Goal: Transaction & Acquisition: Purchase product/service

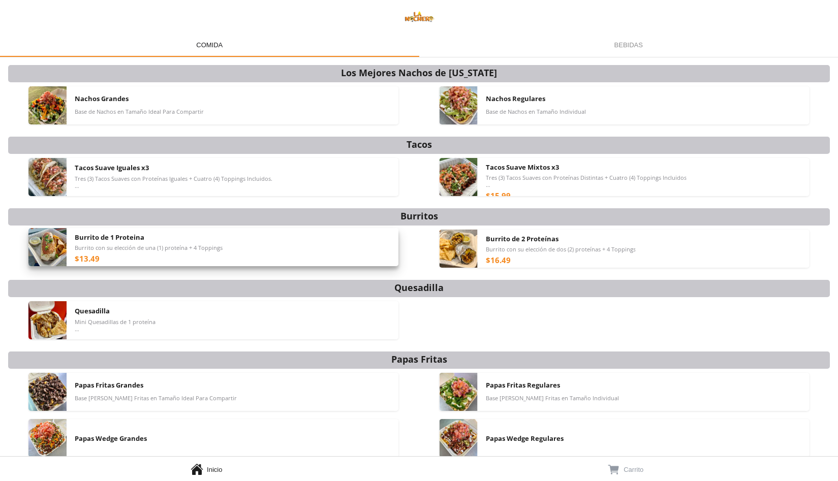
scroll to position [77, 0]
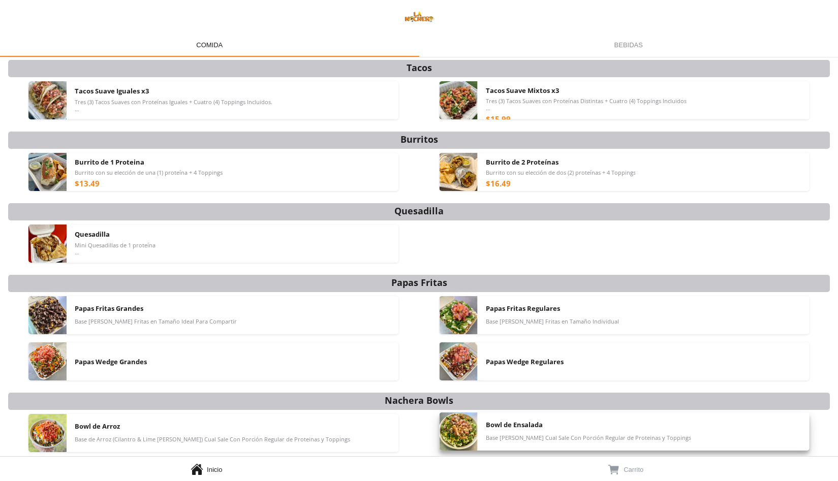
click at [504, 423] on span "Bowl de Ensalada" at bounding box center [514, 424] width 57 height 9
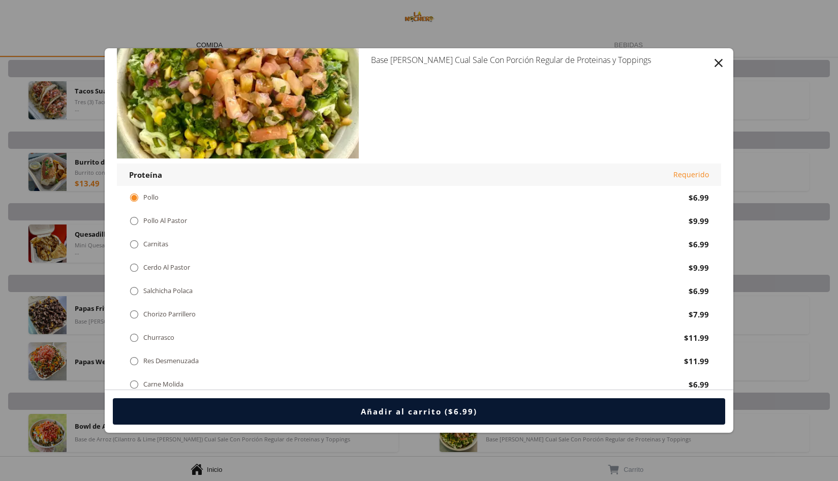
scroll to position [40, 0]
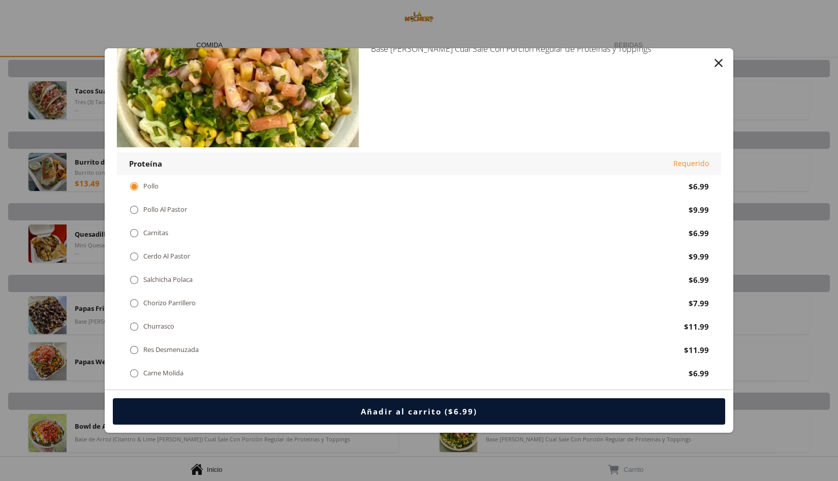
click at [135, 207] on div "" at bounding box center [134, 209] width 10 height 11
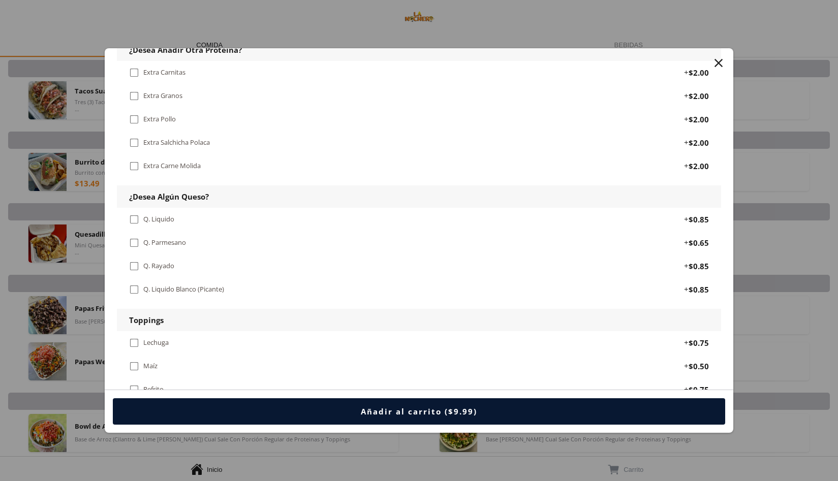
scroll to position [484, 0]
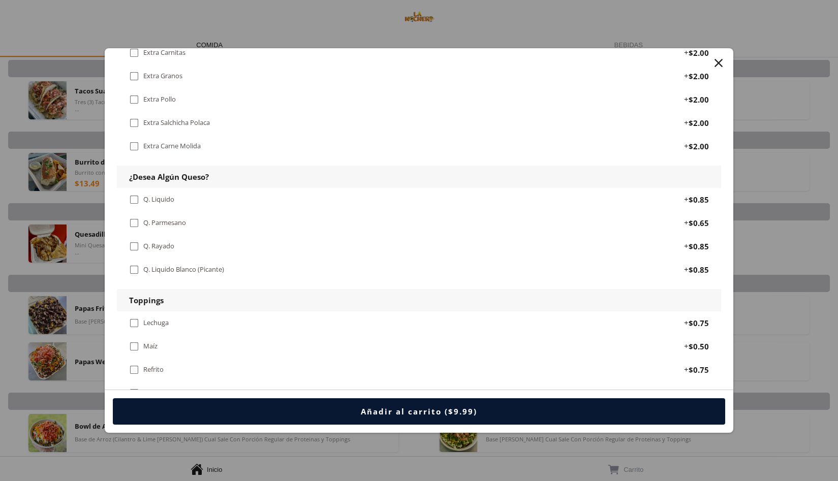
click at [133, 218] on div "" at bounding box center [134, 223] width 10 height 11
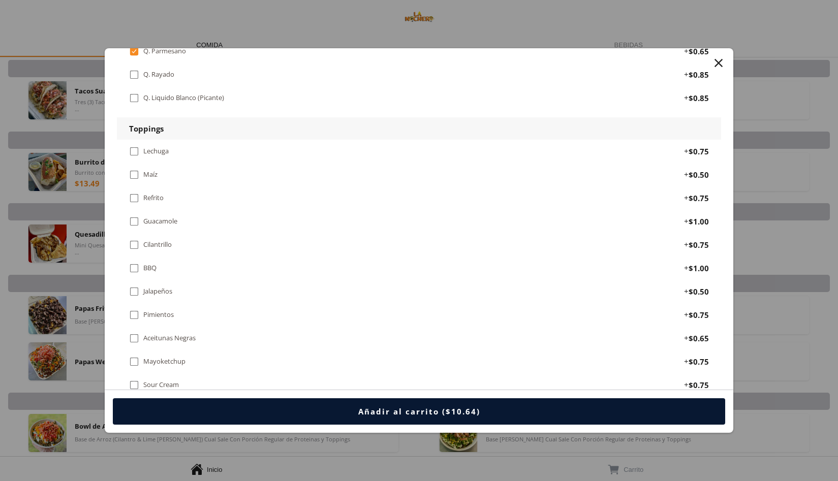
scroll to position [662, 0]
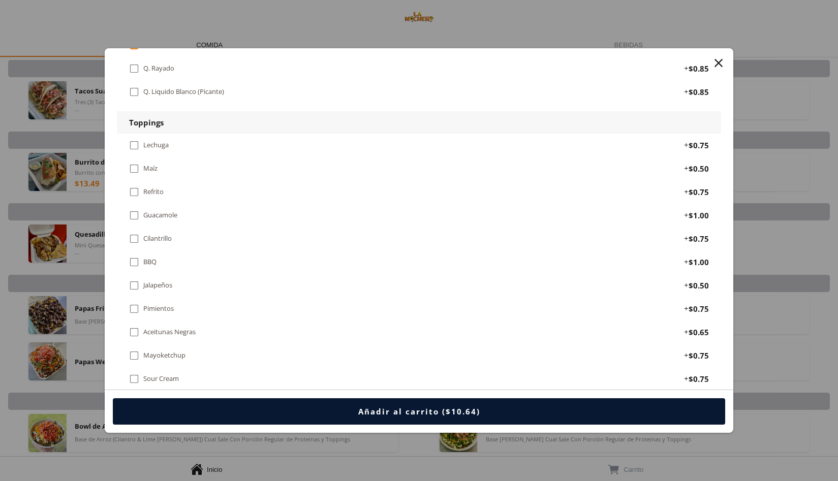
click at [133, 140] on div "" at bounding box center [134, 145] width 10 height 11
click at [129, 204] on div " Guacamole + $1.00" at bounding box center [419, 215] width 604 height 23
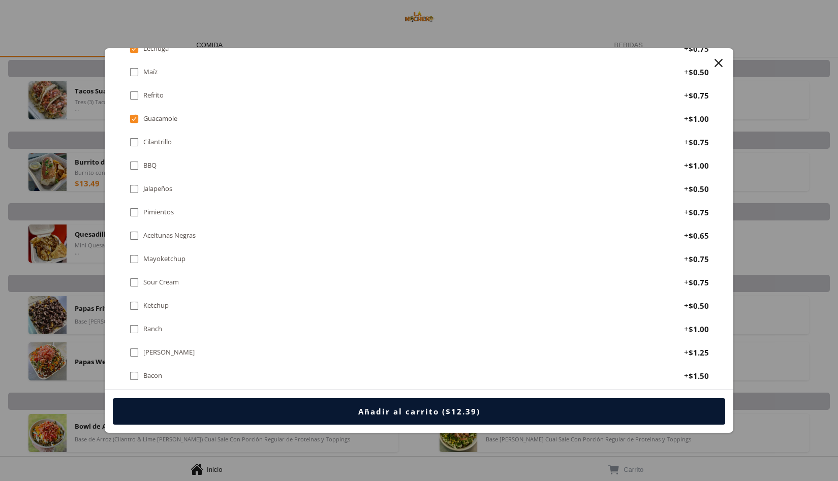
scroll to position [760, 0]
click at [171, 230] on div "Aceitunas Negras" at bounding box center [169, 234] width 52 height 9
click at [142, 205] on div " Pimientos" at bounding box center [153, 210] width 49 height 11
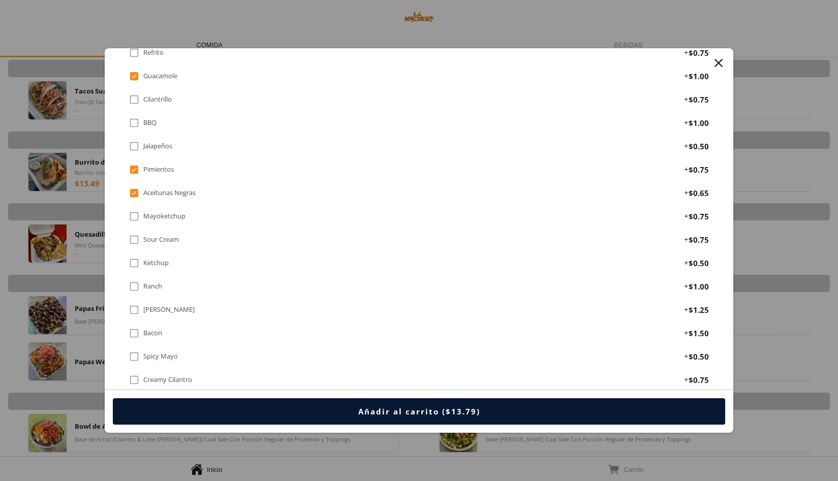
scroll to position [802, 0]
click at [135, 304] on div "" at bounding box center [134, 309] width 10 height 11
click at [134, 327] on div "" at bounding box center [134, 332] width 10 height 11
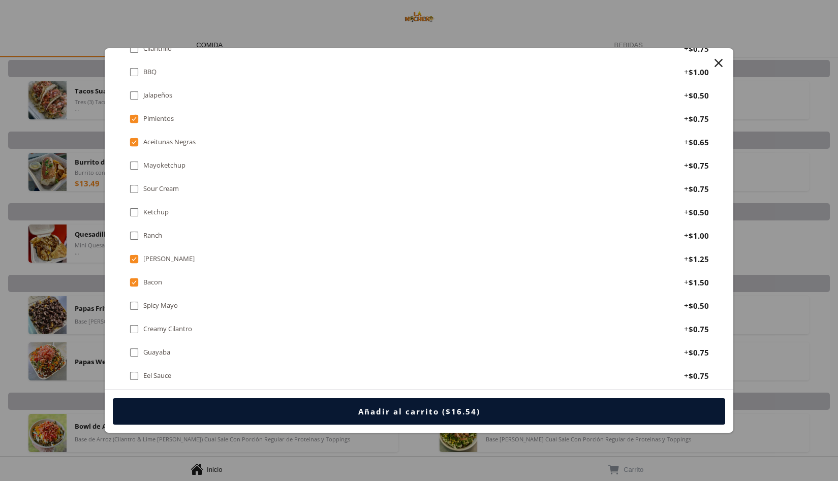
scroll to position [847, 0]
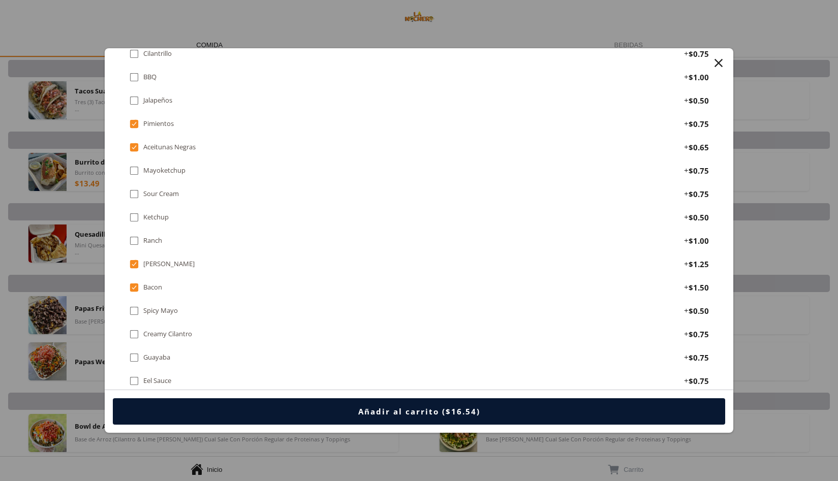
click at [134, 189] on div "" at bounding box center [134, 194] width 10 height 11
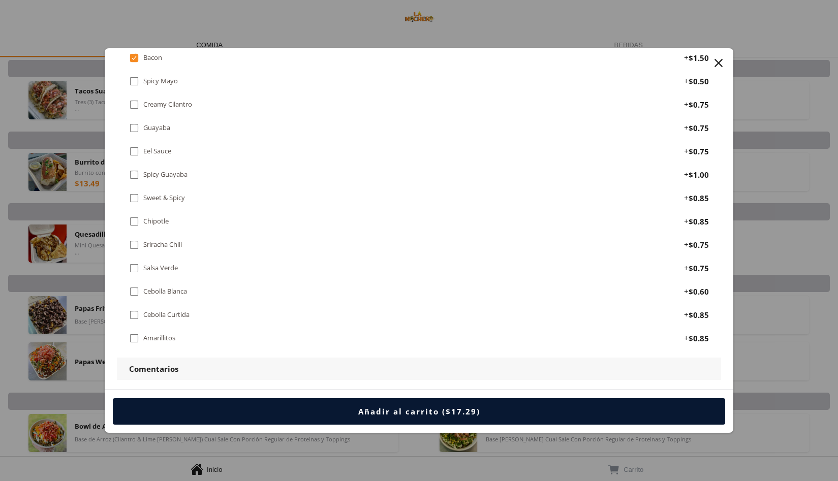
scroll to position [1111, 0]
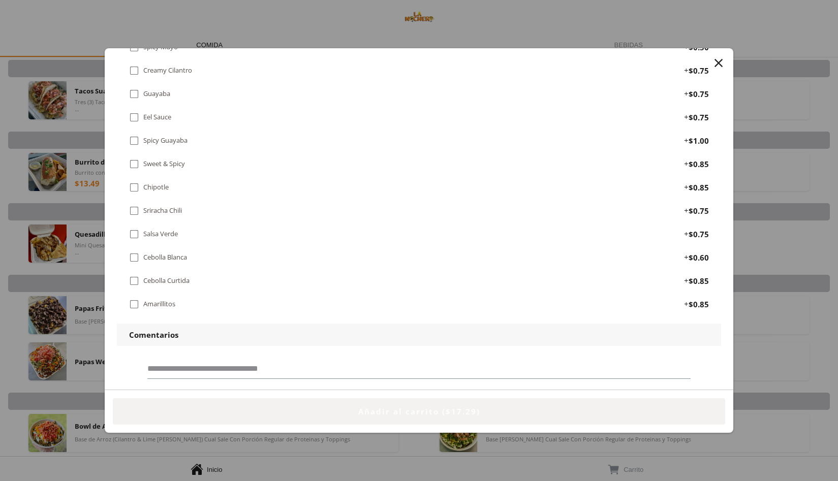
click at [466, 410] on div "Añadir al carrito ($17.29)" at bounding box center [419, 412] width 122 height 10
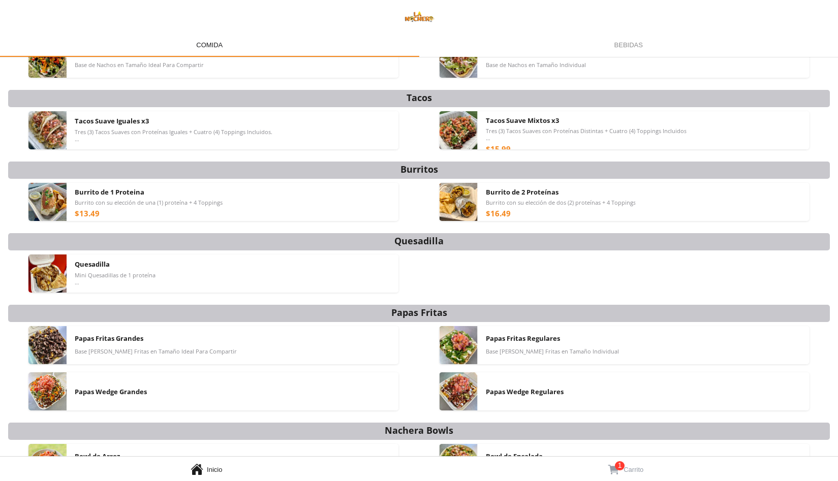
scroll to position [77, 0]
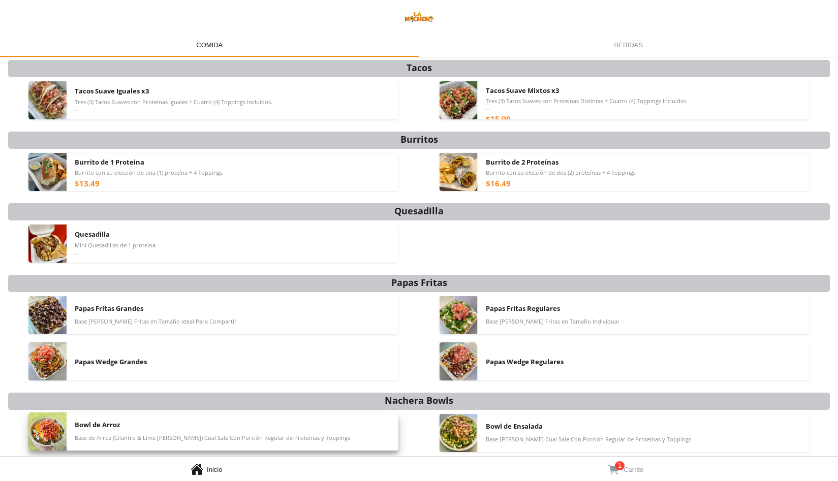
click at [182, 442] on div "Bowl de Arroz Base de Arroz (Cilantro & Lime [PERSON_NAME]) Cual Sale Con Porci…" at bounding box center [233, 432] width 316 height 38
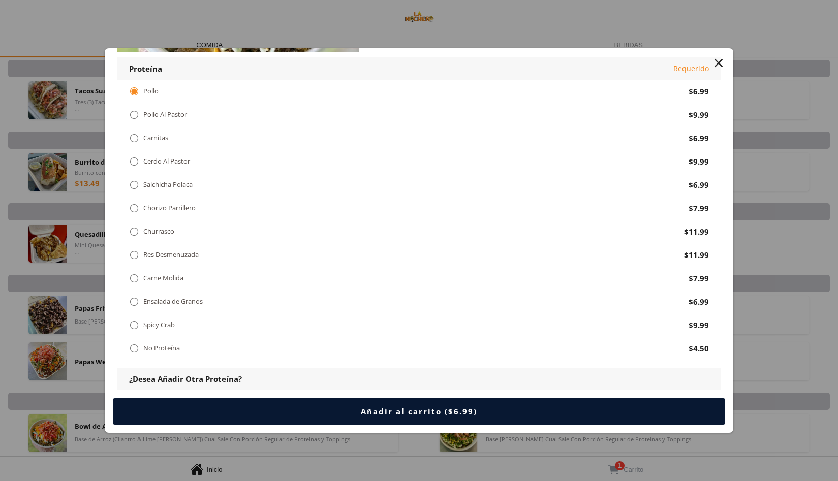
scroll to position [120, 0]
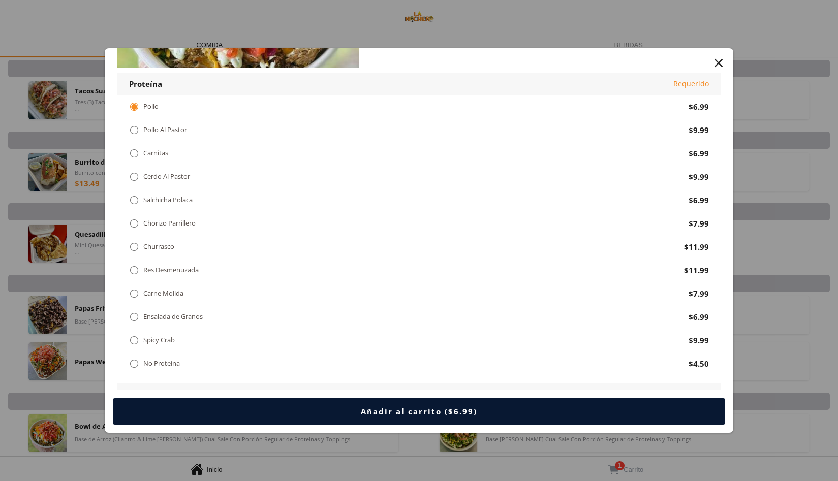
click at [172, 176] on div "Cerdo Al Pastor" at bounding box center [166, 176] width 47 height 9
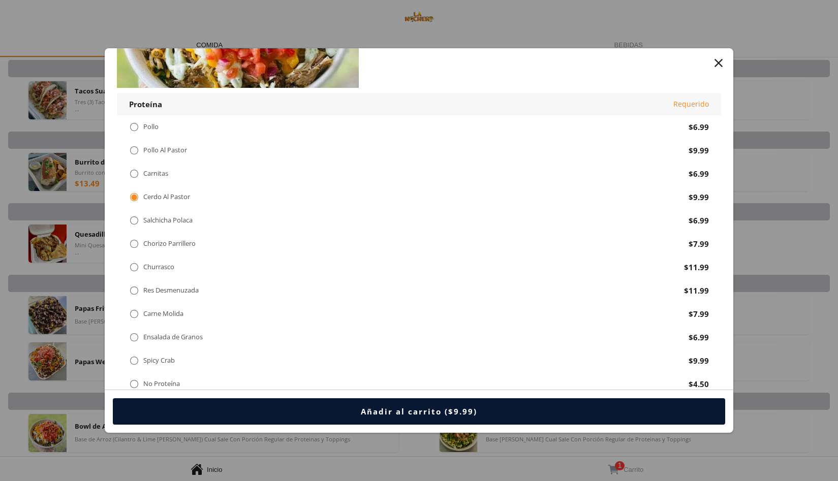
scroll to position [111, 0]
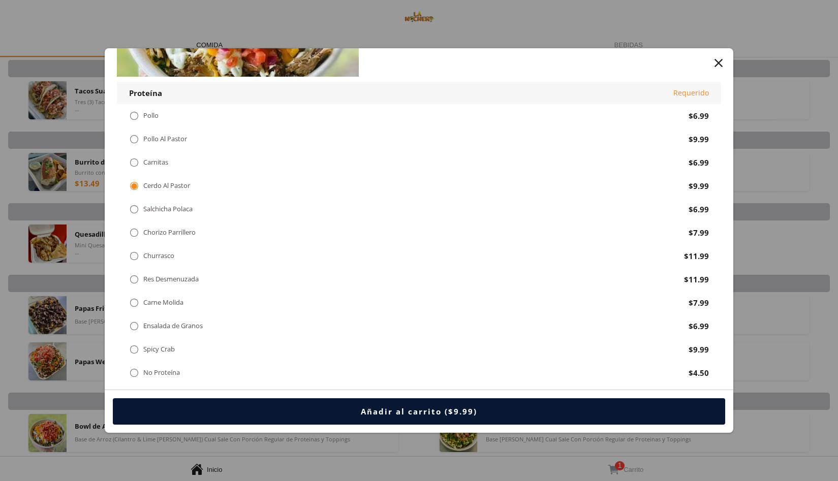
click at [170, 132] on div " Pollo Al Pastor $9.99" at bounding box center [419, 139] width 604 height 23
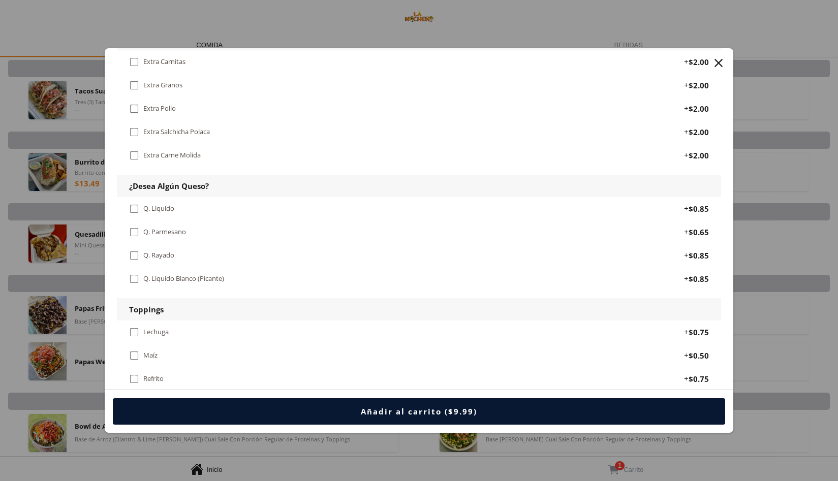
scroll to position [478, 0]
click at [155, 249] on div "Q. Rayado" at bounding box center [158, 253] width 31 height 9
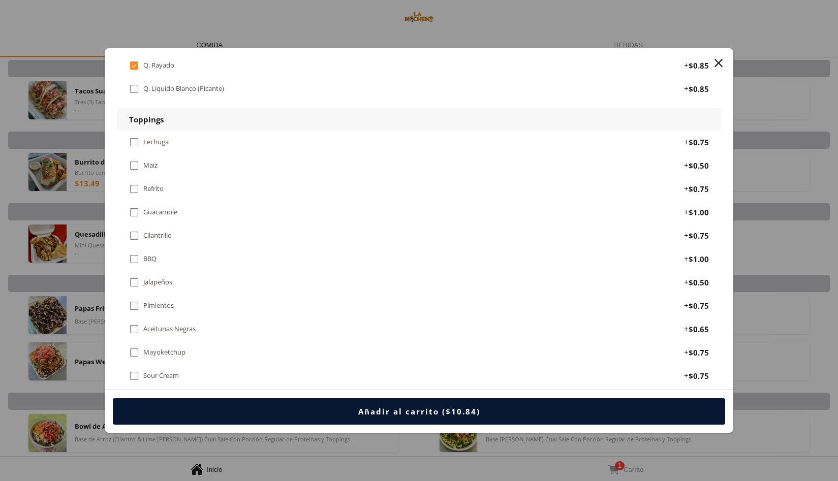
scroll to position [660, 0]
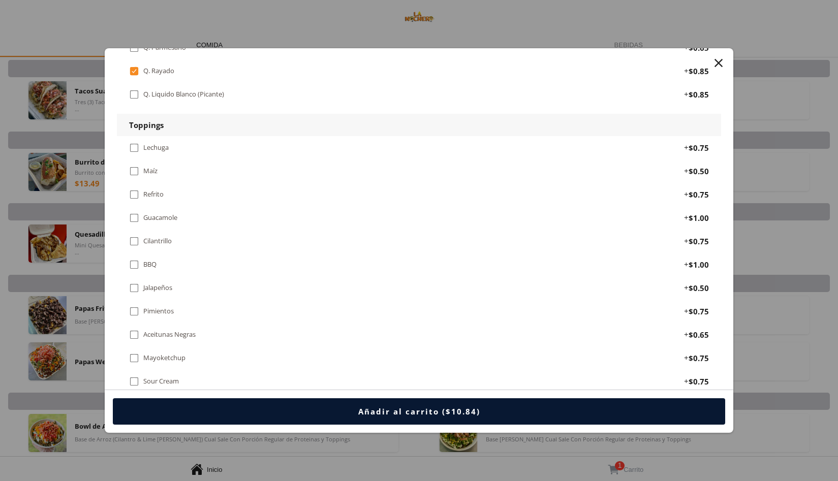
click at [149, 190] on div "Refrito" at bounding box center [153, 194] width 20 height 9
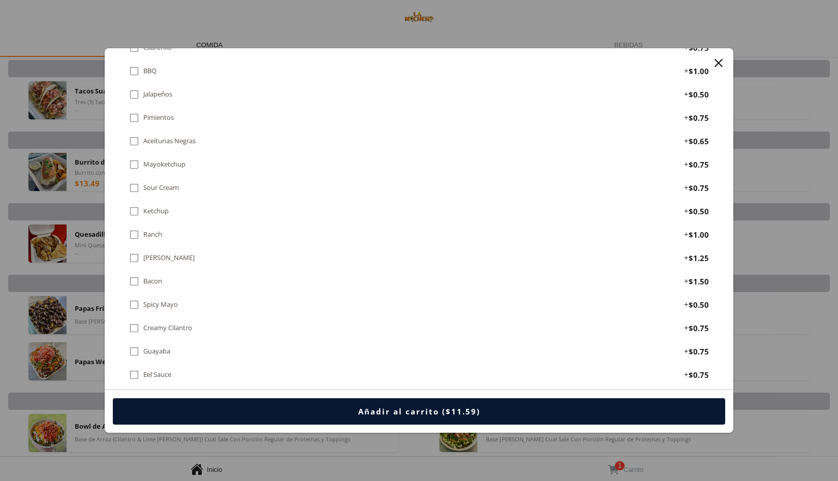
scroll to position [860, 0]
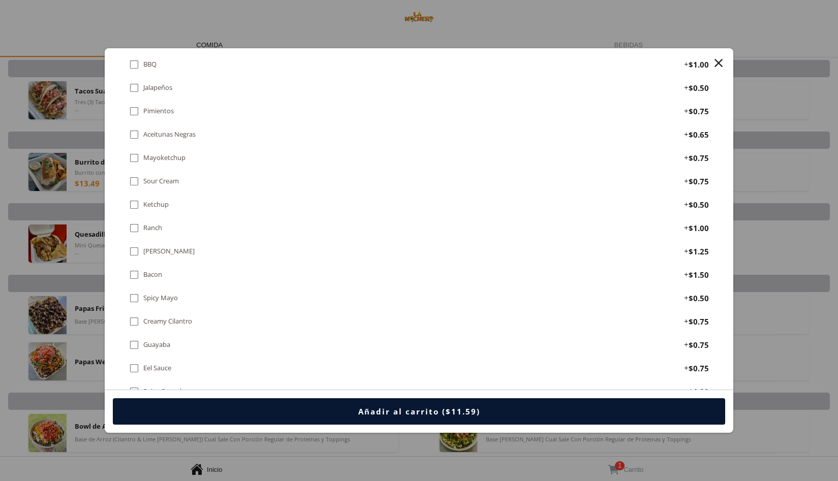
click at [153, 270] on div "Bacon" at bounding box center [152, 274] width 19 height 9
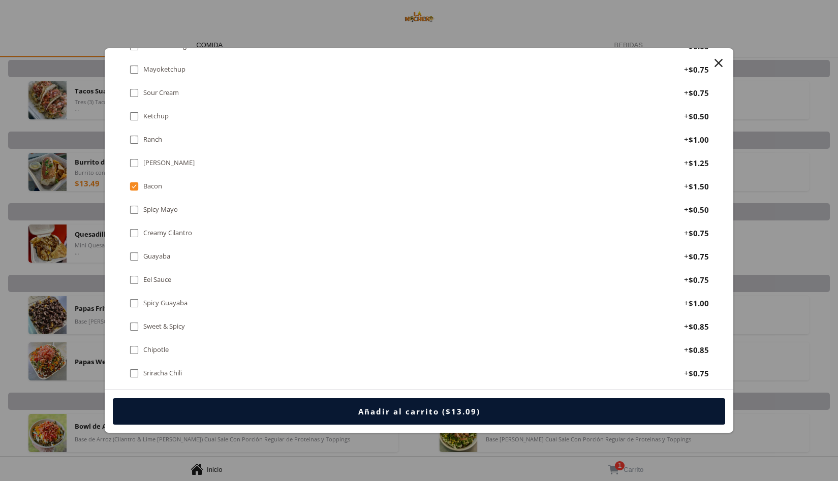
scroll to position [953, 0]
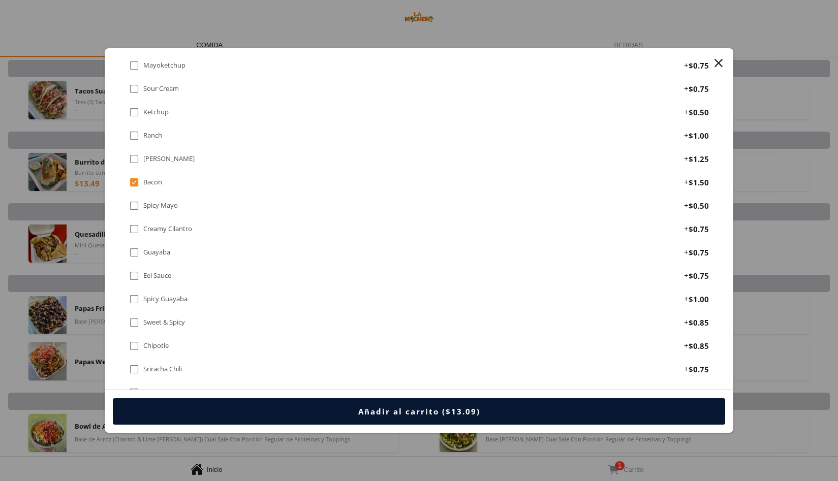
click at [180, 225] on div "Creamy Cilantro" at bounding box center [167, 229] width 49 height 9
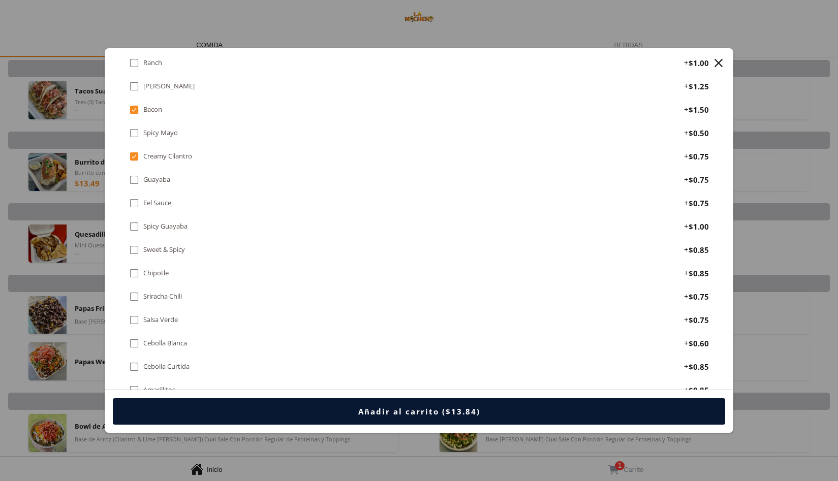
click at [177, 316] on div "Salsa Verde" at bounding box center [160, 320] width 35 height 9
click at [180, 151] on div " Creamy Cilantro" at bounding box center [162, 156] width 67 height 11
click at [163, 379] on div " Amarillitos + $0.85" at bounding box center [419, 390] width 604 height 23
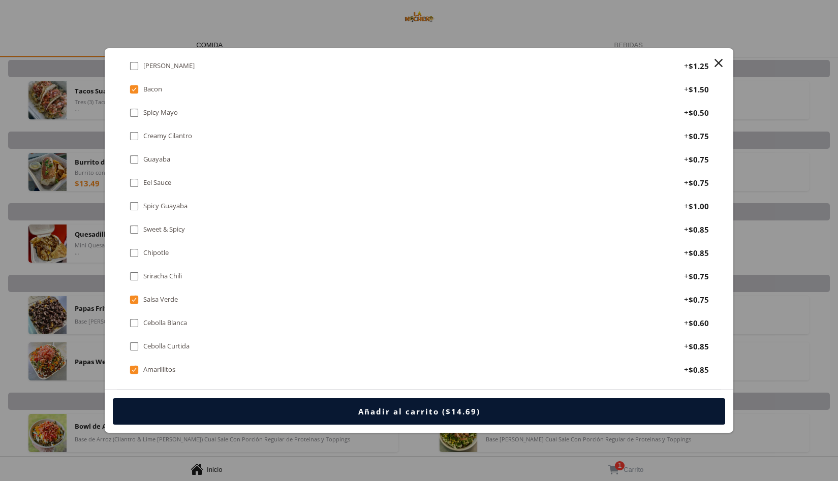
scroll to position [1039, 0]
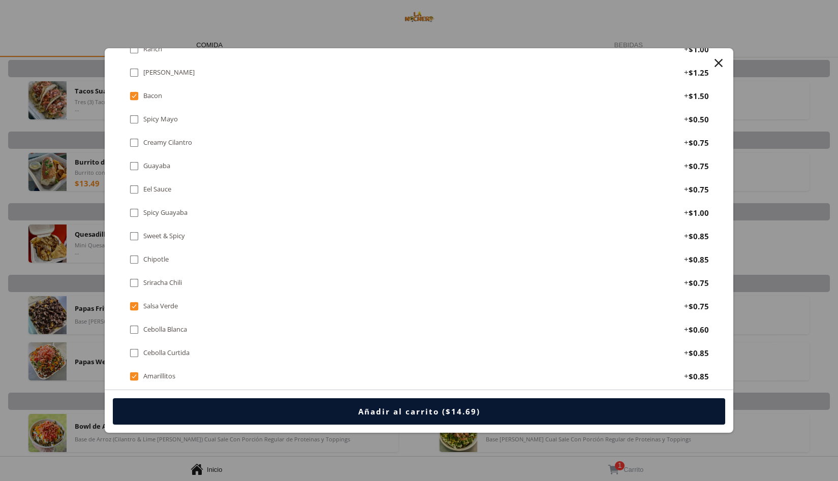
click at [164, 302] on div "Salsa Verde" at bounding box center [160, 306] width 35 height 9
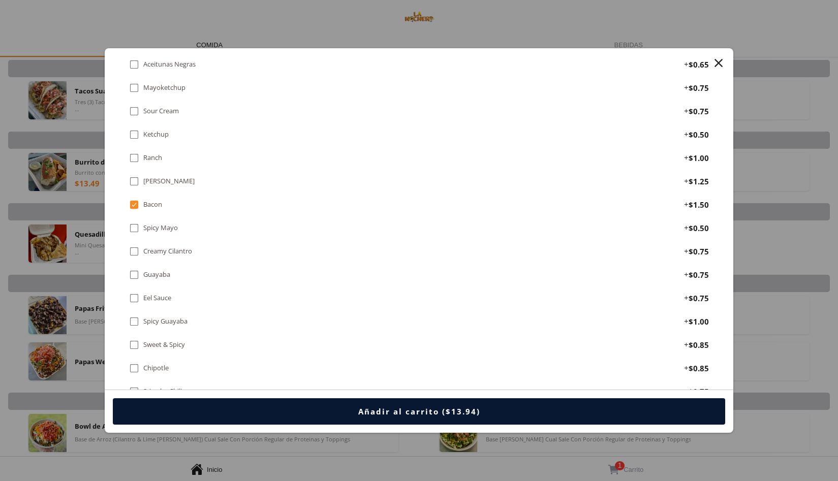
scroll to position [927, 0]
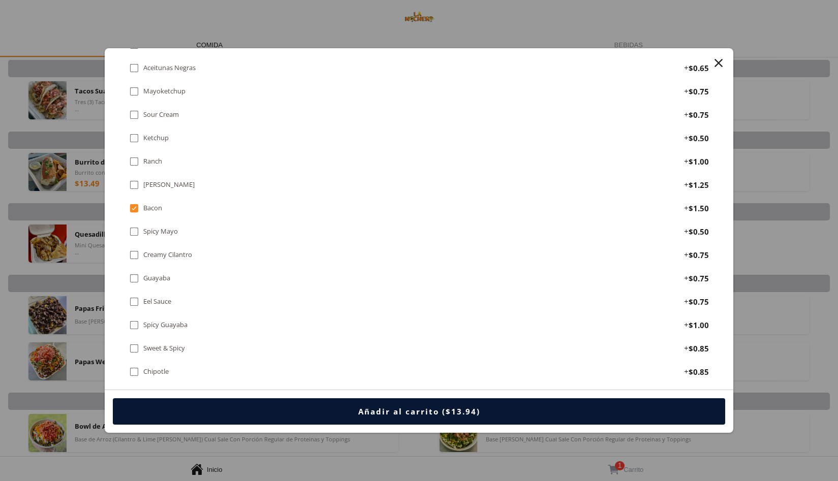
click at [164, 251] on div "Creamy Cilantro" at bounding box center [167, 255] width 49 height 9
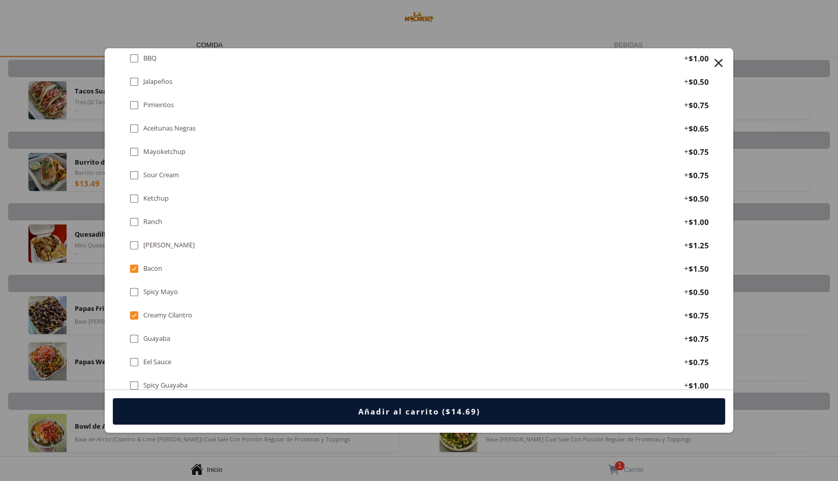
click at [168, 171] on div "Sour Cream" at bounding box center [161, 175] width 36 height 9
click at [431, 413] on div "Añadir al carrito ($15.44)" at bounding box center [419, 412] width 122 height 10
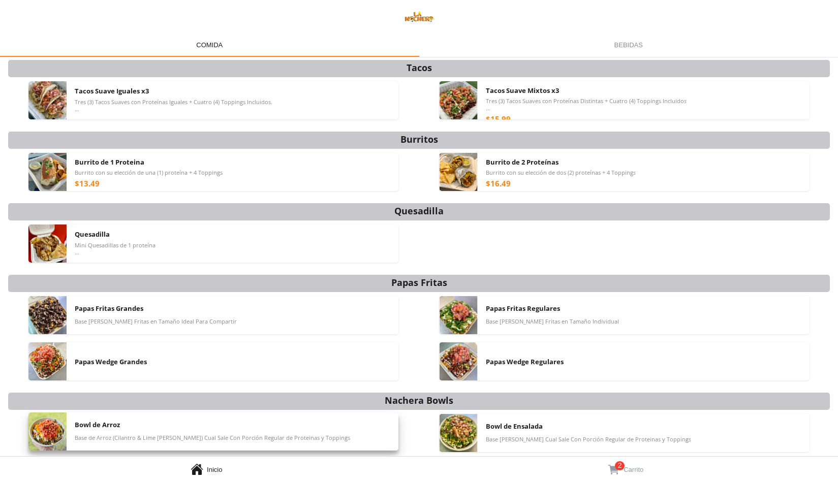
click at [314, 440] on div "Bowl de Arroz Base de Arroz (Cilantro & Lime [PERSON_NAME]) Cual Sale Con Porci…" at bounding box center [233, 432] width 316 height 38
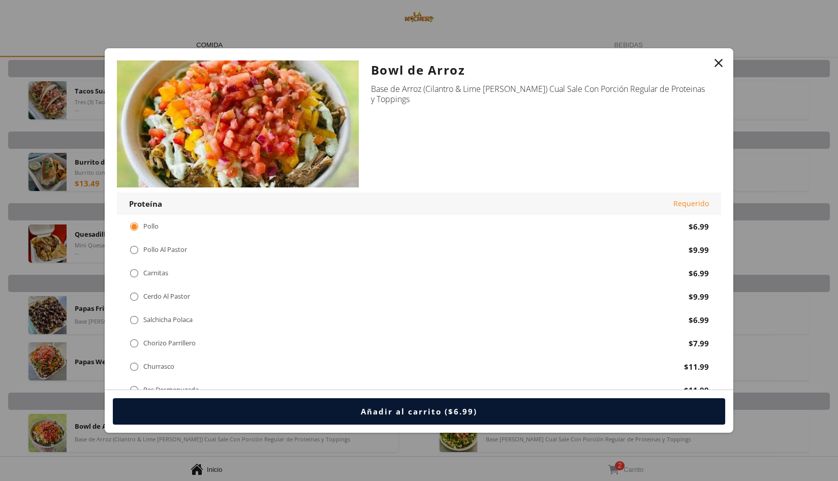
click at [158, 362] on div "Churrasco" at bounding box center [158, 366] width 31 height 9
click at [261, 428] on div "Añadir al carrito ($11.99)" at bounding box center [419, 411] width 629 height 43
click at [254, 411] on button "Añadir al carrito ($11.99)" at bounding box center [419, 412] width 613 height 26
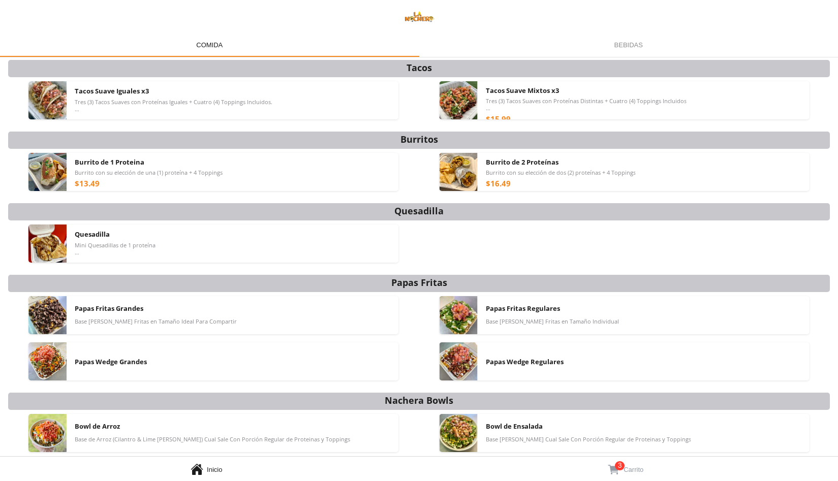
click at [632, 470] on span "Carrito" at bounding box center [634, 470] width 20 height 8
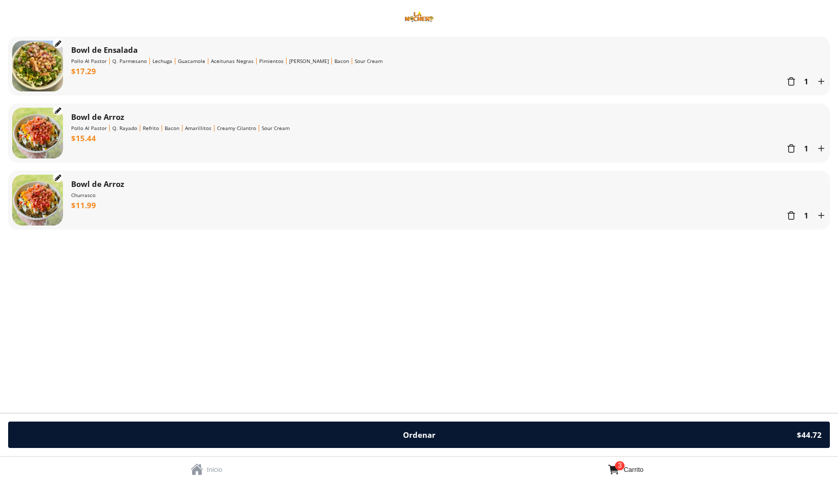
click at [124, 197] on div "Bowl de [PERSON_NAME] $11.99  1 " at bounding box center [448, 198] width 755 height 46
click at [60, 177] on div "" at bounding box center [58, 178] width 7 height 8
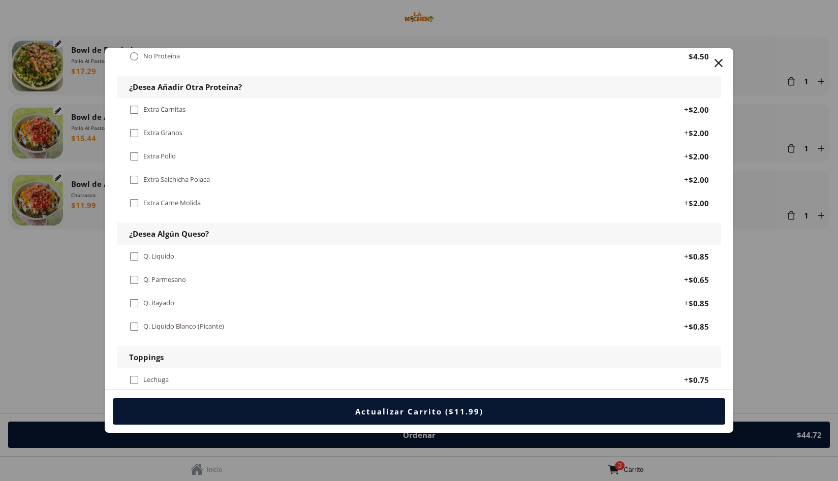
scroll to position [429, 0]
click at [140, 250] on div " Q. Liquido" at bounding box center [153, 255] width 49 height 11
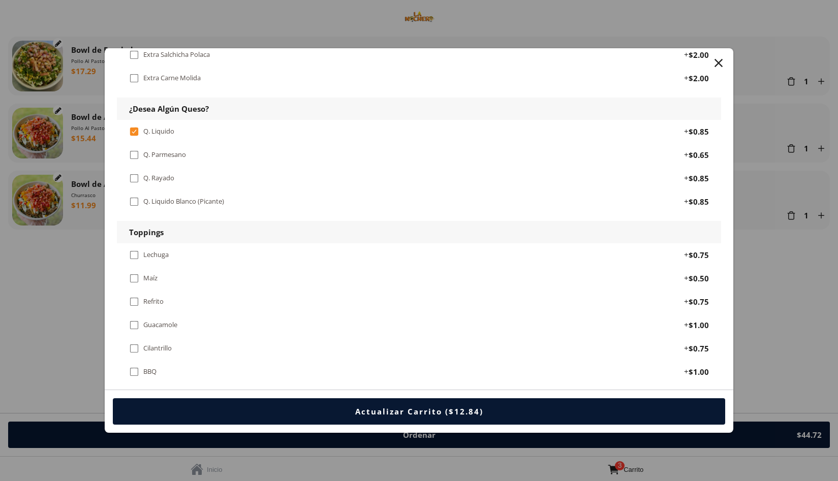
scroll to position [553, 0]
click at [133, 196] on div "" at bounding box center [134, 201] width 10 height 11
click at [139, 119] on div " Q. Liquido + $0.85" at bounding box center [419, 130] width 604 height 23
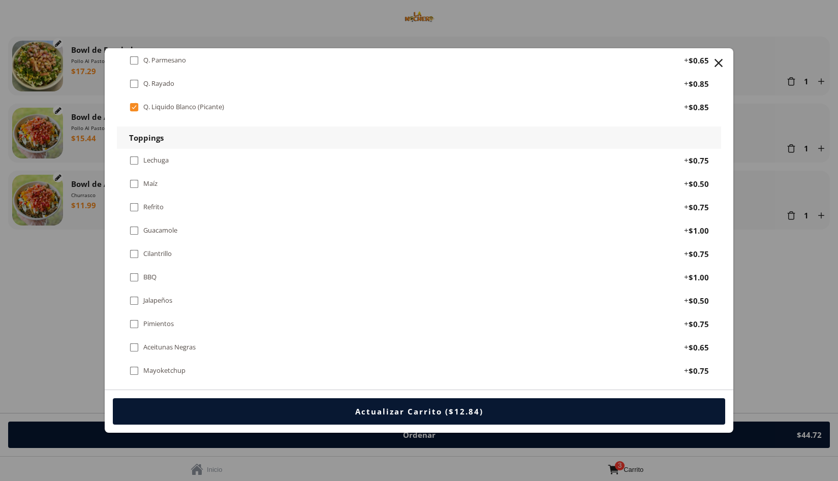
scroll to position [650, 0]
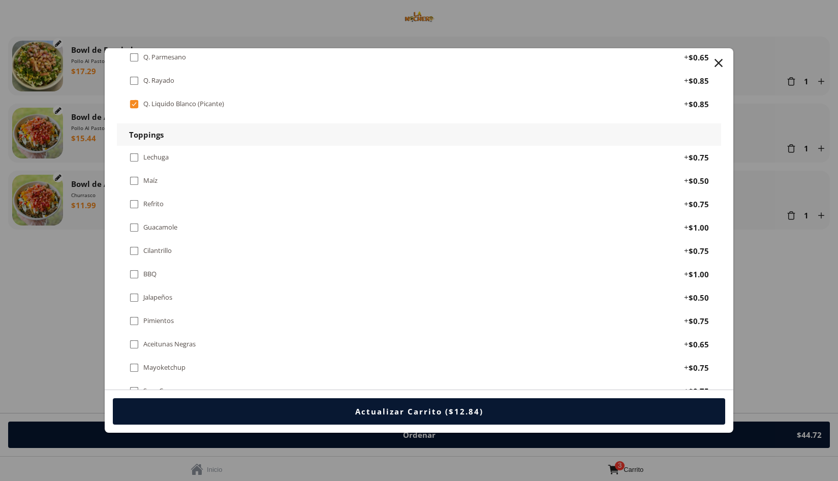
click at [133, 246] on div "" at bounding box center [134, 251] width 10 height 11
click at [137, 386] on div "" at bounding box center [134, 391] width 10 height 11
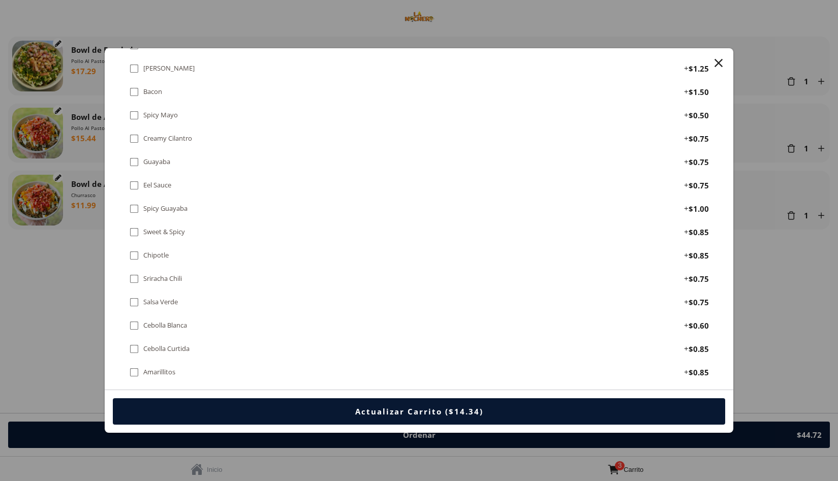
scroll to position [1041, 0]
click at [137, 299] on div "" at bounding box center [134, 304] width 10 height 11
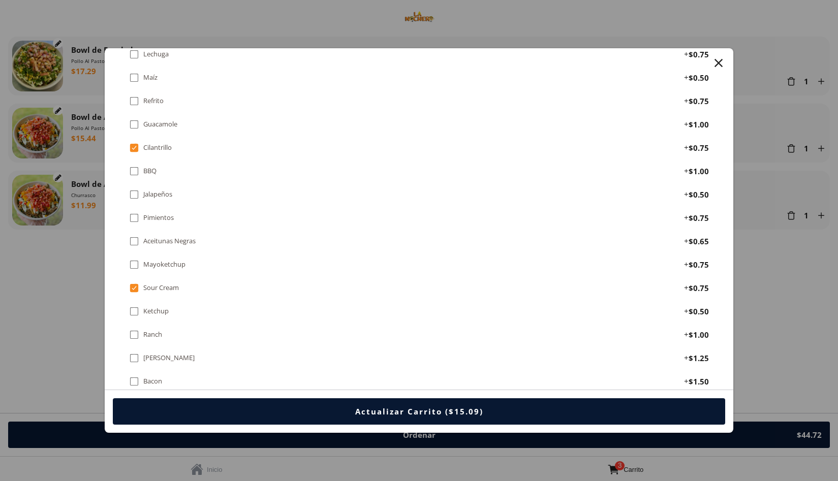
scroll to position [752, 0]
click at [133, 214] on div "" at bounding box center [134, 219] width 10 height 11
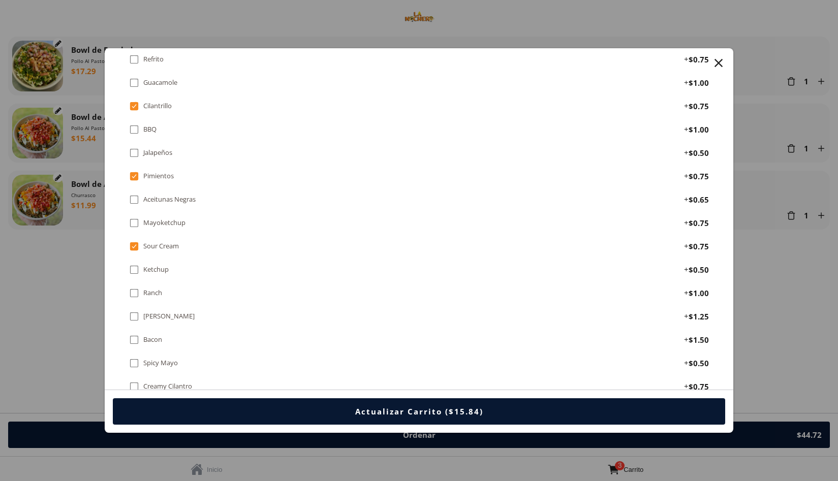
scroll to position [806, 0]
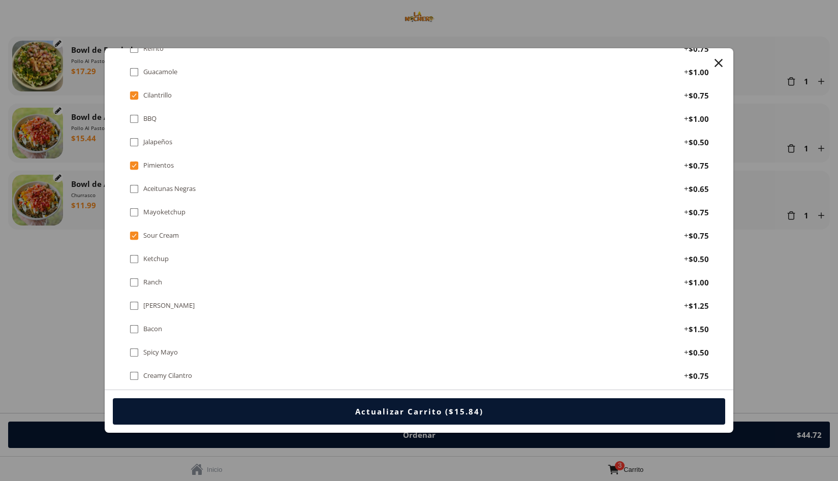
click at [137, 300] on div "" at bounding box center [134, 305] width 10 height 11
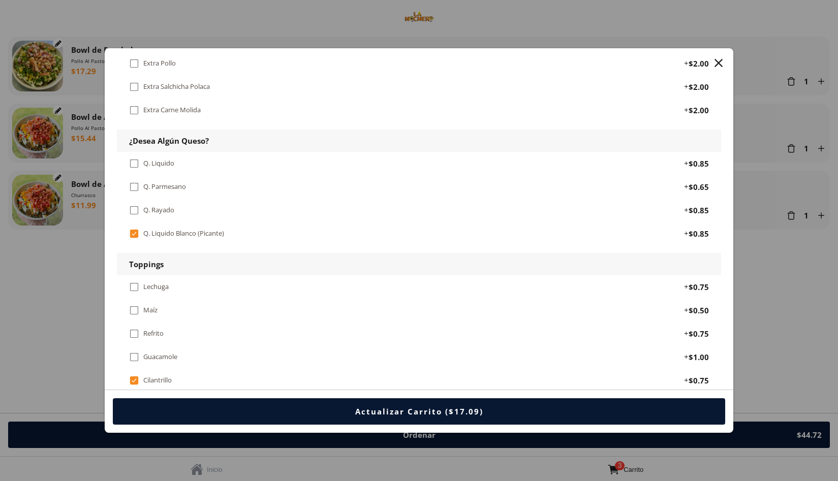
scroll to position [473, 0]
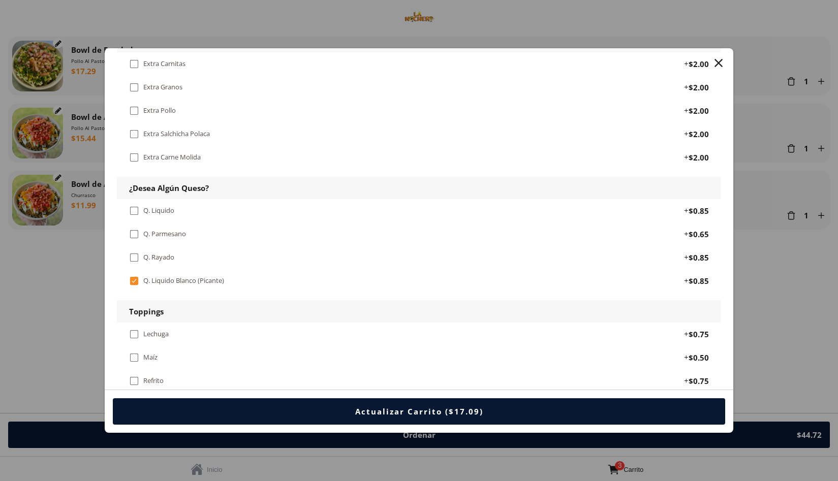
click at [141, 229] on div " Q. Parmesano" at bounding box center [159, 234] width 61 height 11
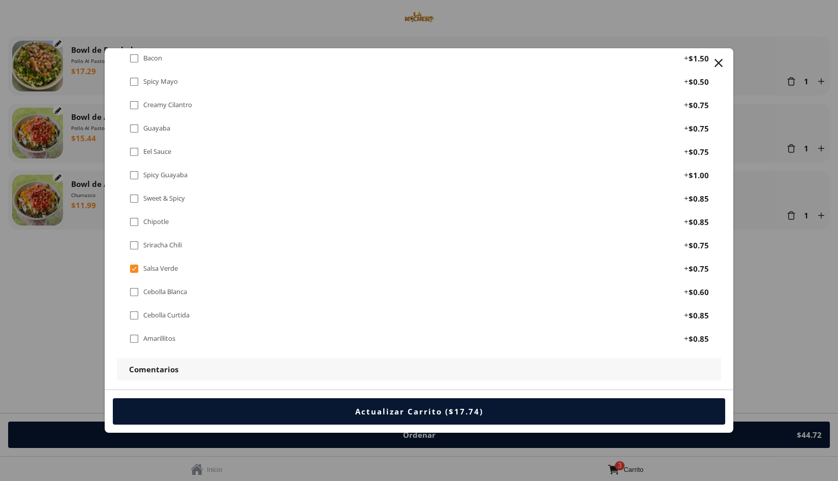
scroll to position [1081, 0]
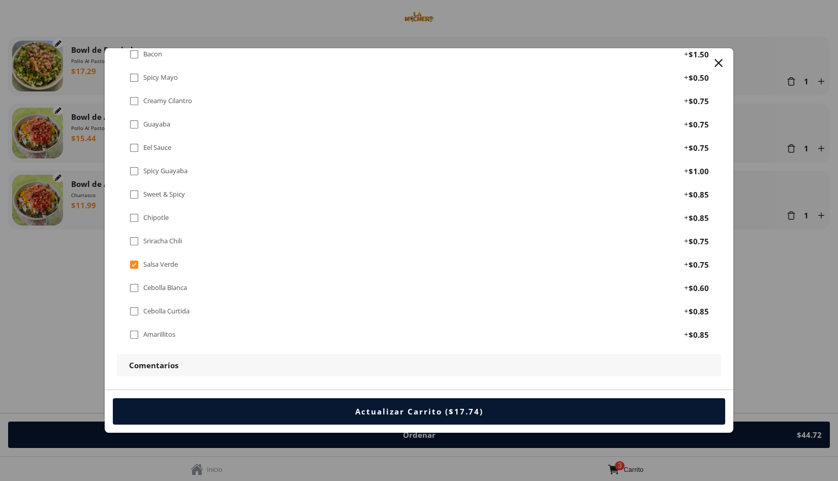
click at [314, 403] on button "Actualizar Carrito ($17.74)" at bounding box center [419, 412] width 613 height 26
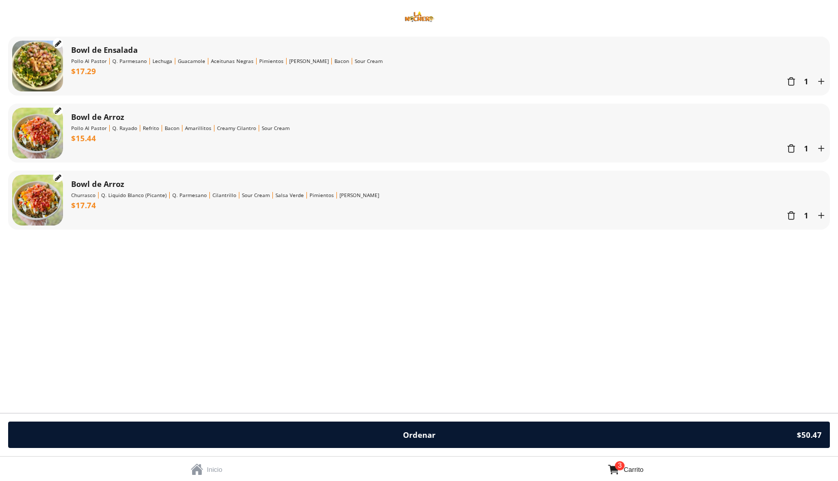
click at [205, 471] on link "  Inicio" at bounding box center [209, 469] width 419 height 24
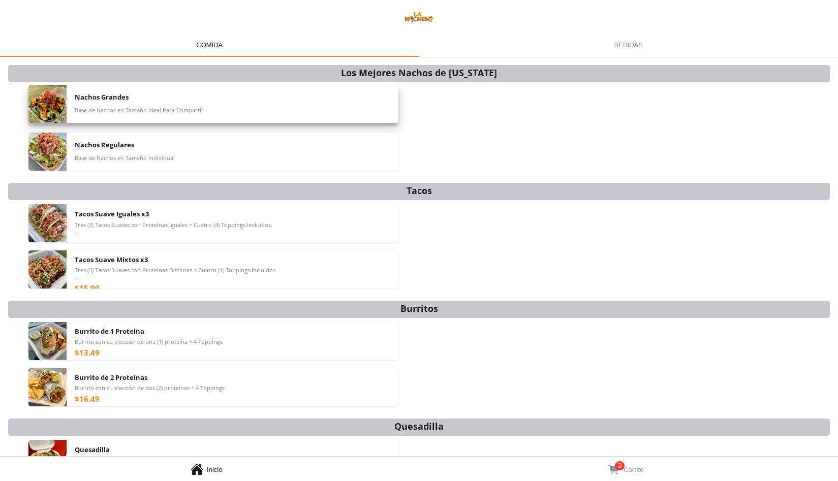
click at [307, 120] on div "Nachos Grandes Base de Nachos en Tamaño Ideal Para Compartir" at bounding box center [233, 104] width 316 height 38
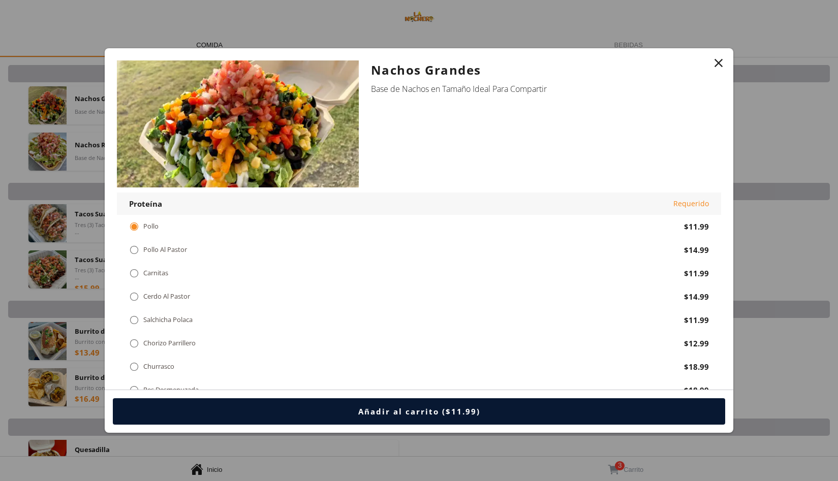
click at [722, 62] on div "" at bounding box center [719, 63] width 14 height 14
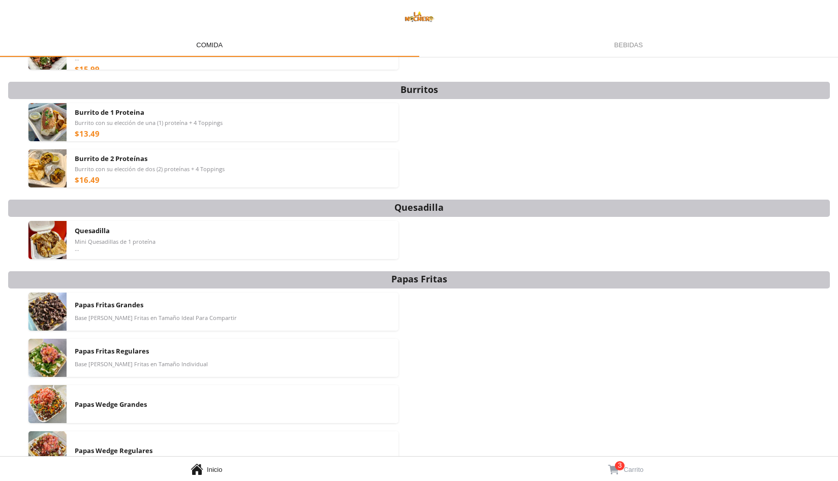
scroll to position [218, 0]
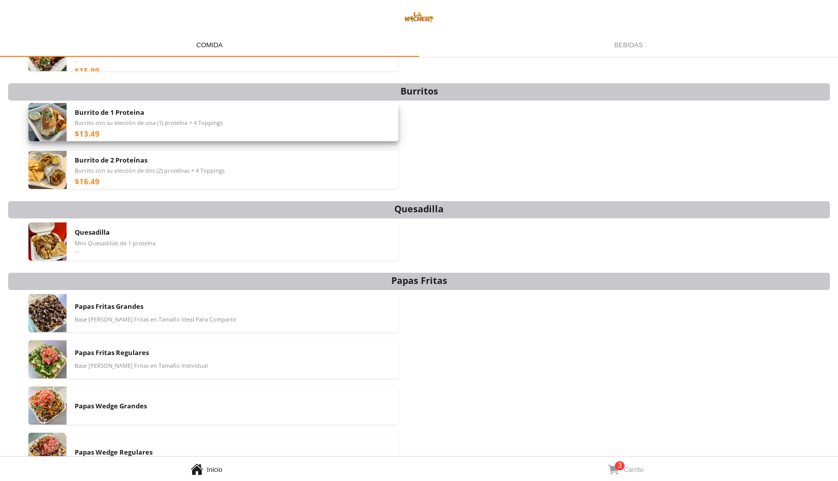
click at [159, 121] on span "Burrito con su elección de una (1) proteína + 4 Toppings" at bounding box center [149, 122] width 148 height 7
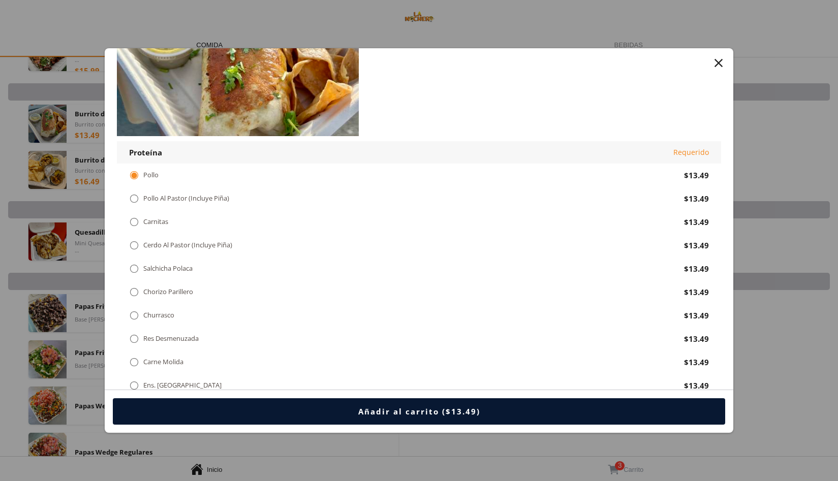
scroll to position [64, 0]
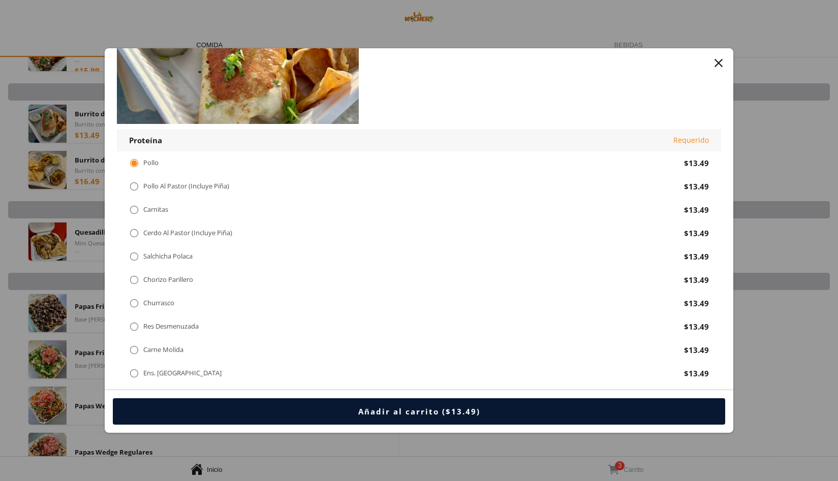
click at [138, 298] on div "" at bounding box center [134, 303] width 10 height 11
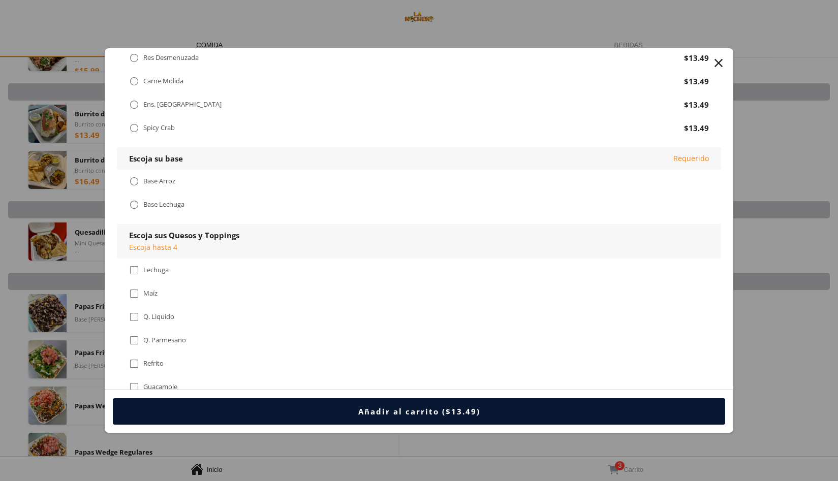
scroll to position [333, 0]
click at [137, 198] on div "" at bounding box center [134, 203] width 10 height 11
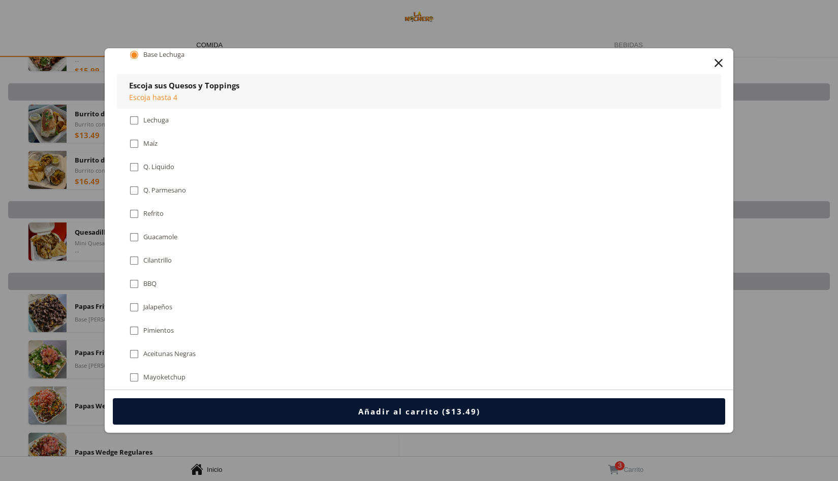
scroll to position [485, 0]
click at [134, 206] on div "" at bounding box center [134, 211] width 10 height 11
click at [136, 229] on div "" at bounding box center [134, 234] width 10 height 11
click at [136, 393] on div "" at bounding box center [134, 398] width 10 height 11
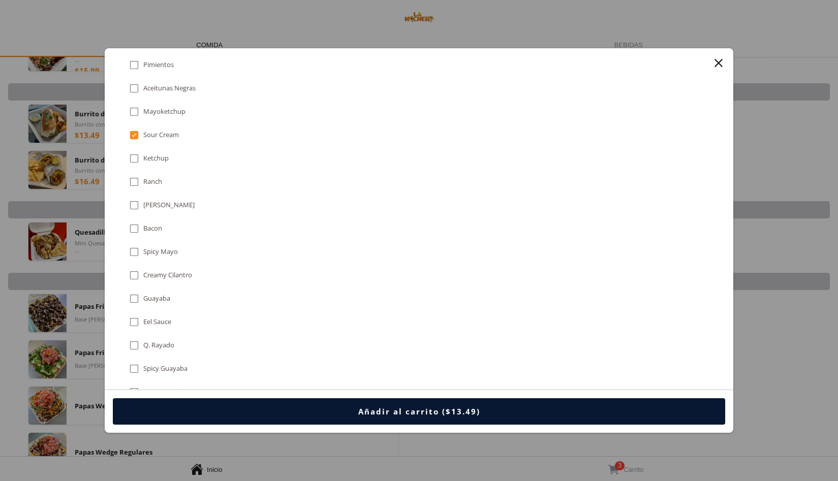
scroll to position [760, 0]
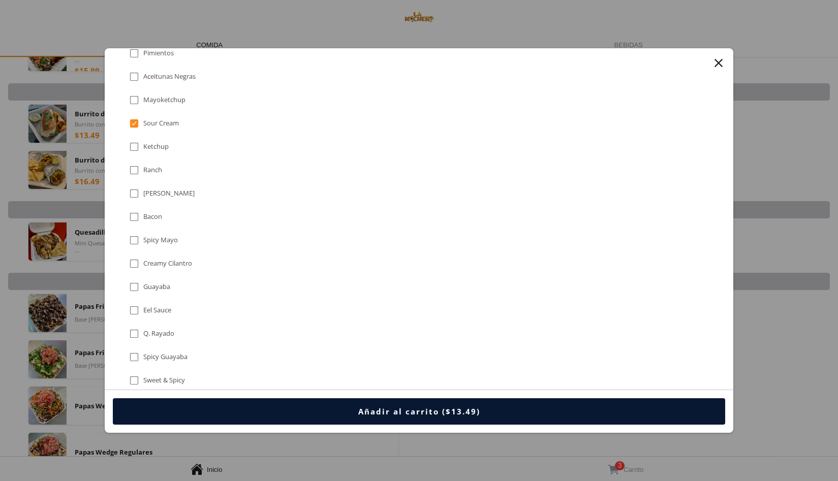
click at [138, 95] on div "" at bounding box center [134, 100] width 10 height 11
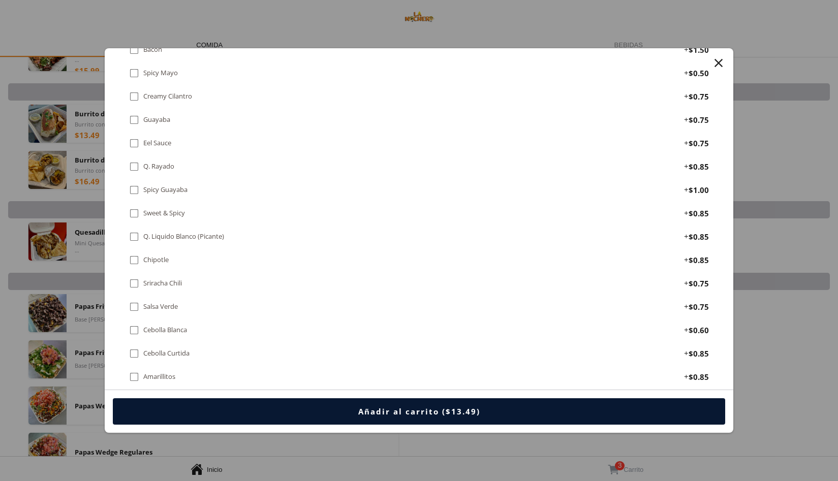
scroll to position [1727, 0]
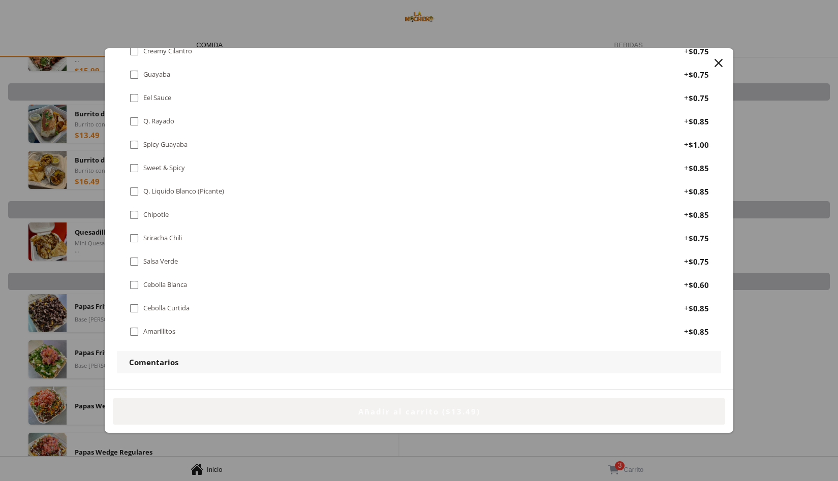
click at [388, 414] on div "Añadir al carrito ($13.49)" at bounding box center [419, 412] width 122 height 10
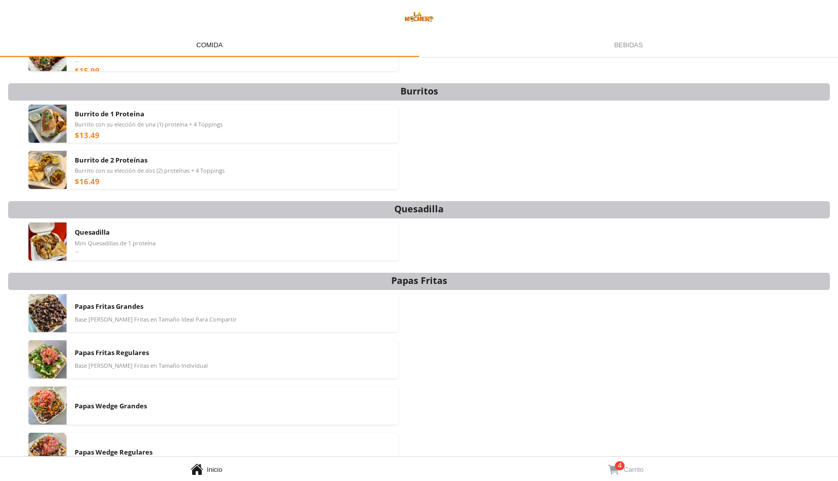
click at [622, 461] on link "  4 Carrito" at bounding box center [628, 469] width 419 height 24
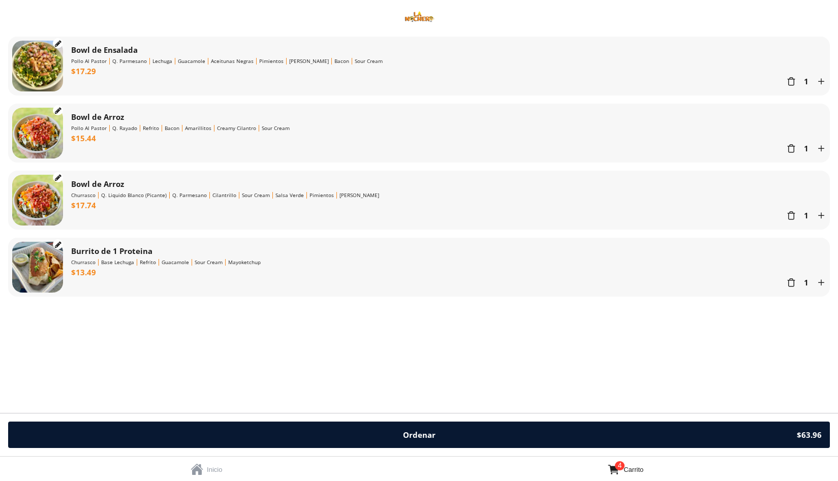
click at [199, 469] on span "" at bounding box center [197, 470] width 13 height 14
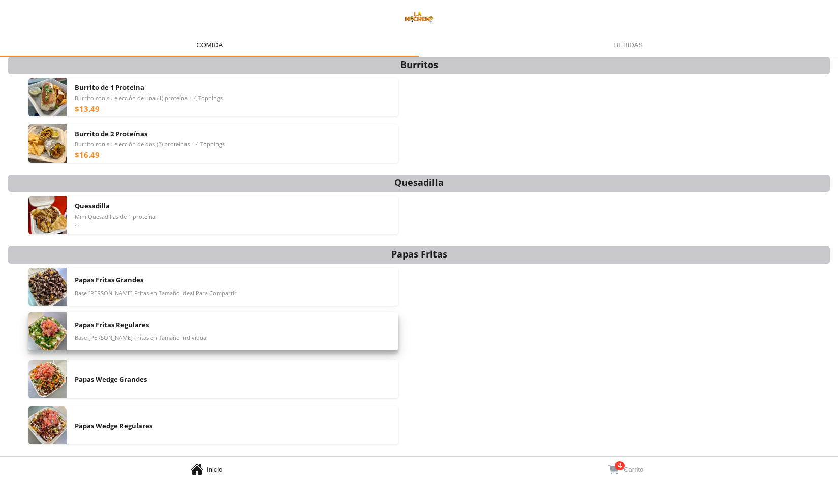
scroll to position [354, 0]
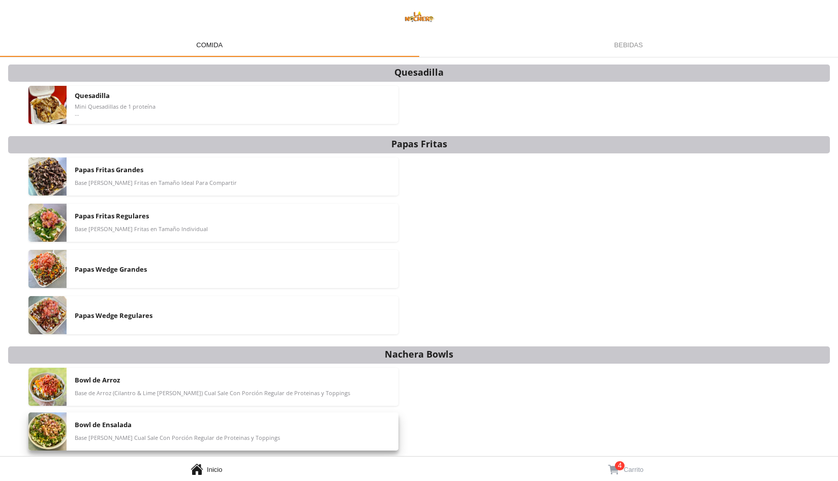
click at [153, 431] on div "Bowl de Ensalada Base [PERSON_NAME] Cual Sale Con Porción Regular de Proteinas …" at bounding box center [233, 432] width 316 height 38
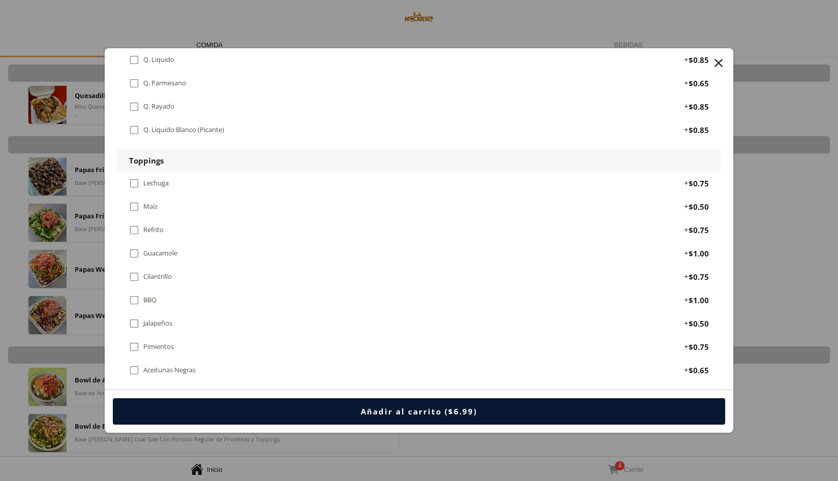
scroll to position [632, 0]
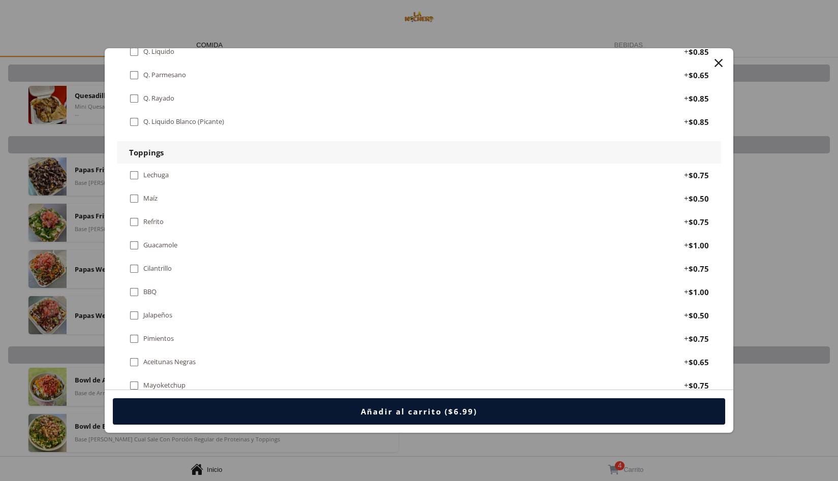
click at [133, 193] on div "" at bounding box center [134, 198] width 10 height 11
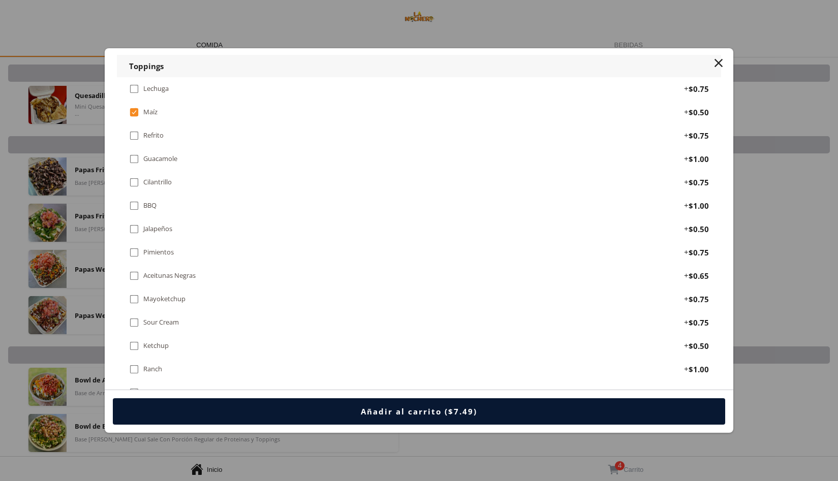
scroll to position [726, 0]
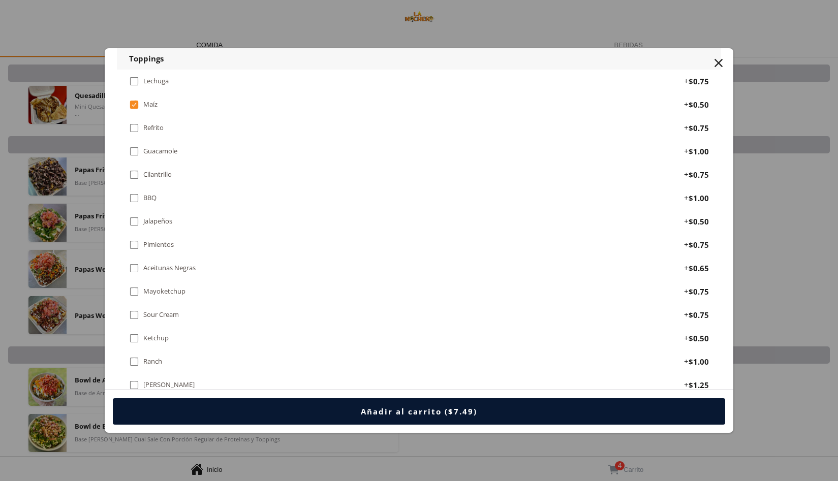
click at [138, 239] on div "" at bounding box center [134, 244] width 10 height 11
click at [137, 263] on div "" at bounding box center [134, 268] width 10 height 11
click at [137, 310] on div "" at bounding box center [134, 315] width 10 height 11
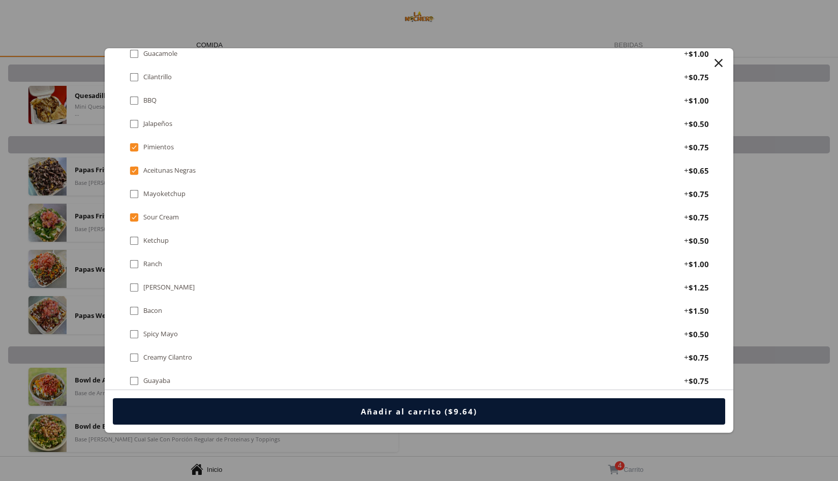
scroll to position [827, 0]
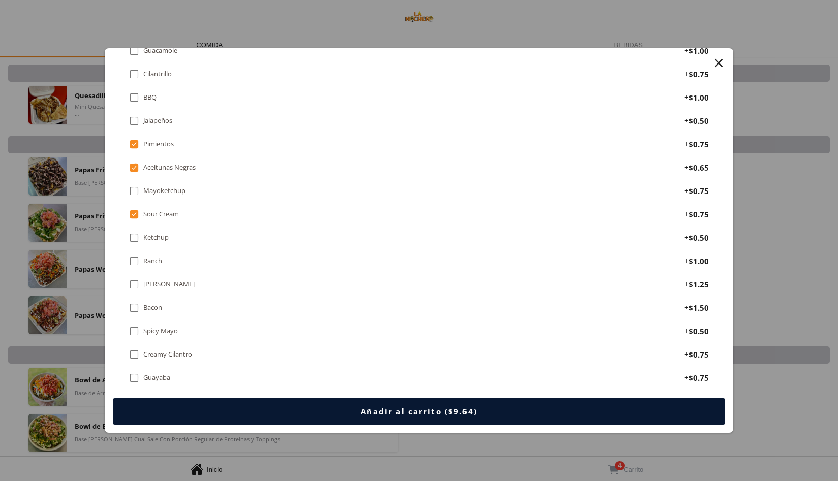
click at [136, 279] on div "" at bounding box center [134, 284] width 10 height 11
click at [136, 302] on div "" at bounding box center [134, 307] width 10 height 11
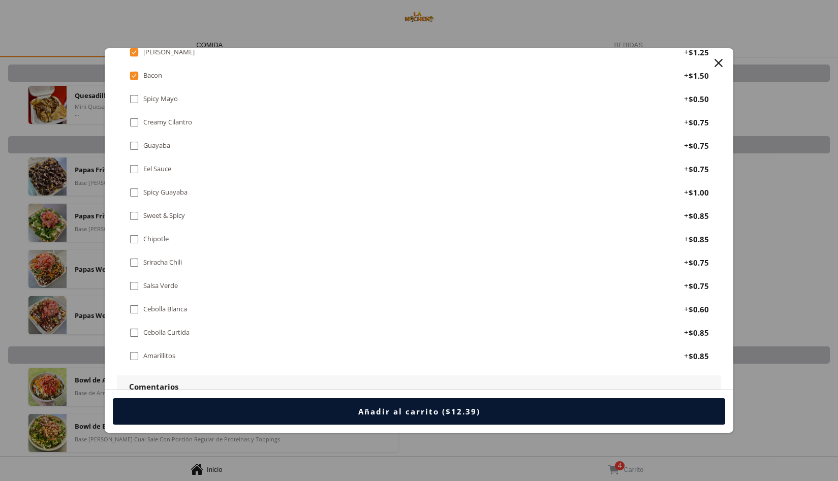
scroll to position [1111, 0]
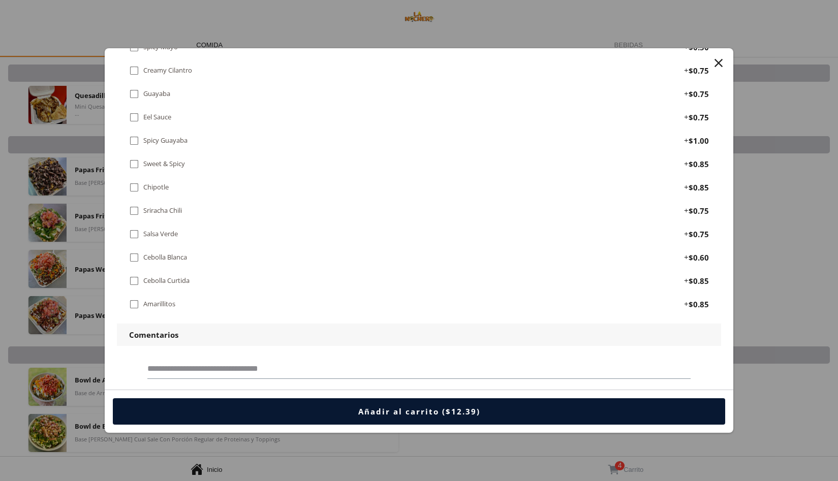
click at [347, 408] on button "Añadir al carrito ($12.39)" at bounding box center [419, 412] width 613 height 26
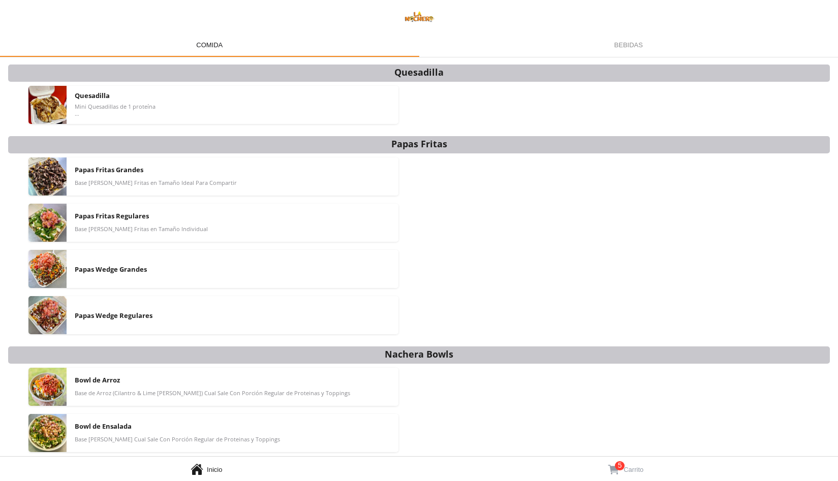
click at [610, 465] on span "" at bounding box center [613, 470] width 13 height 14
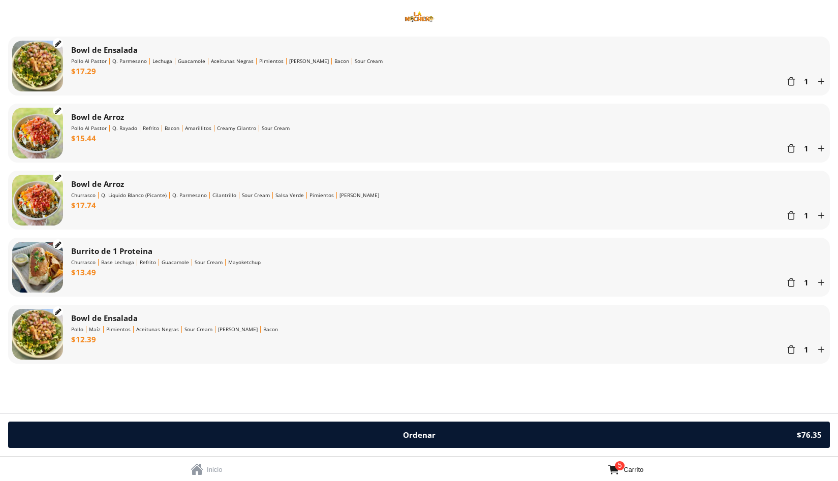
click at [637, 470] on span "Carrito" at bounding box center [634, 470] width 20 height 8
click at [227, 466] on link "  Inicio" at bounding box center [209, 469] width 419 height 24
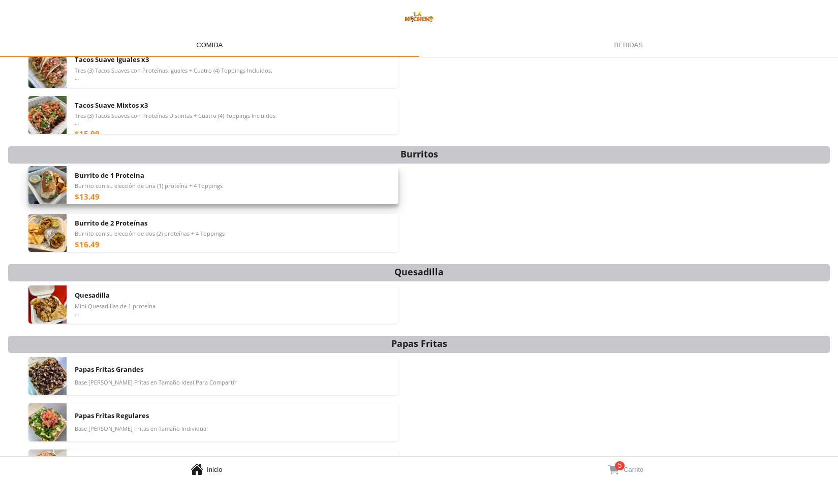
scroll to position [335, 0]
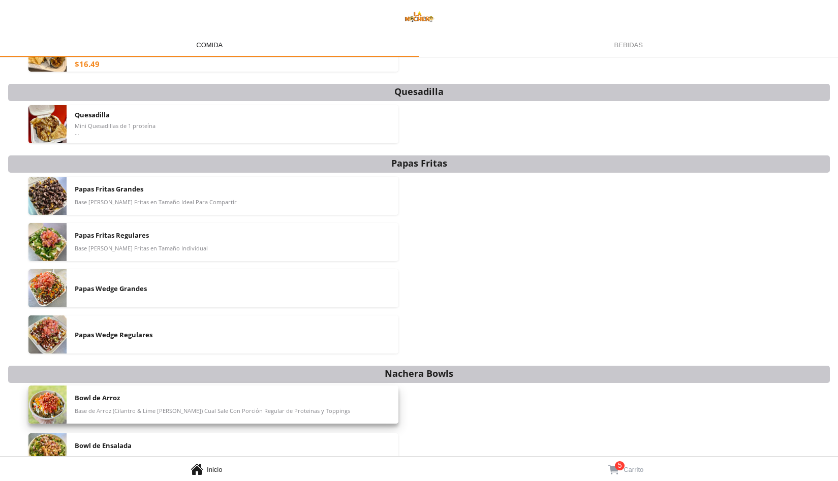
click at [110, 404] on div "Bowl de Arroz Base de Arroz (Cilantro & Lime [PERSON_NAME]) Cual Sale Con Porci…" at bounding box center [233, 405] width 316 height 38
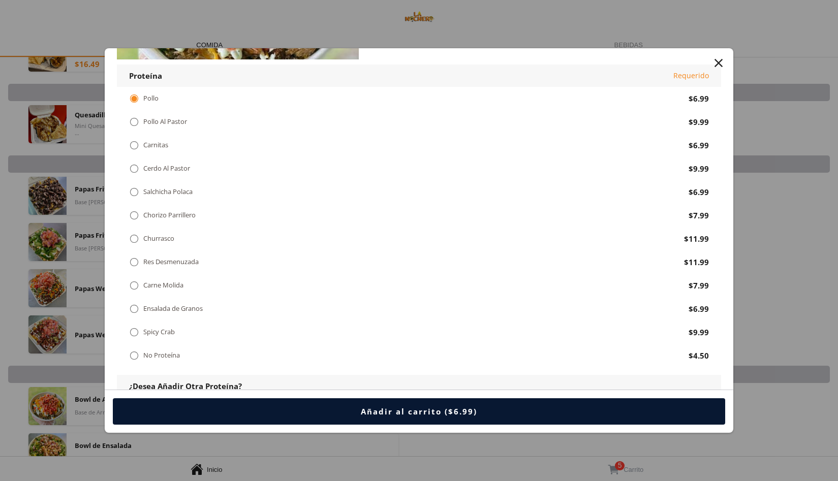
scroll to position [133, 0]
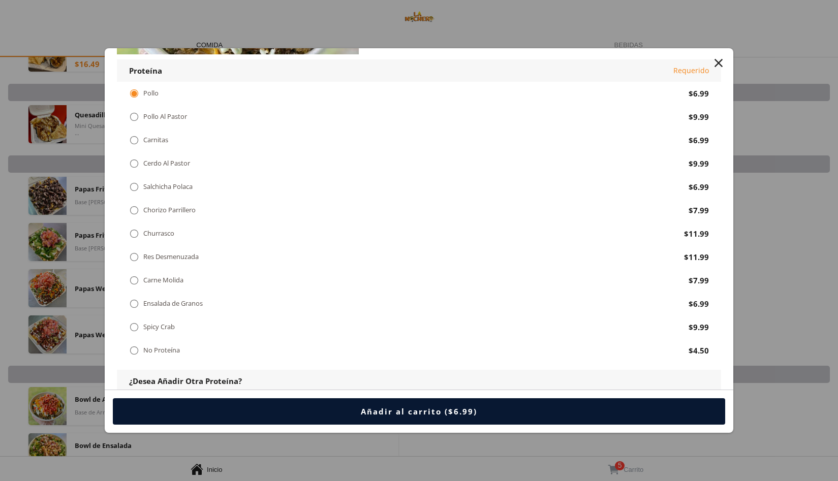
click at [718, 64] on div "" at bounding box center [719, 63] width 14 height 14
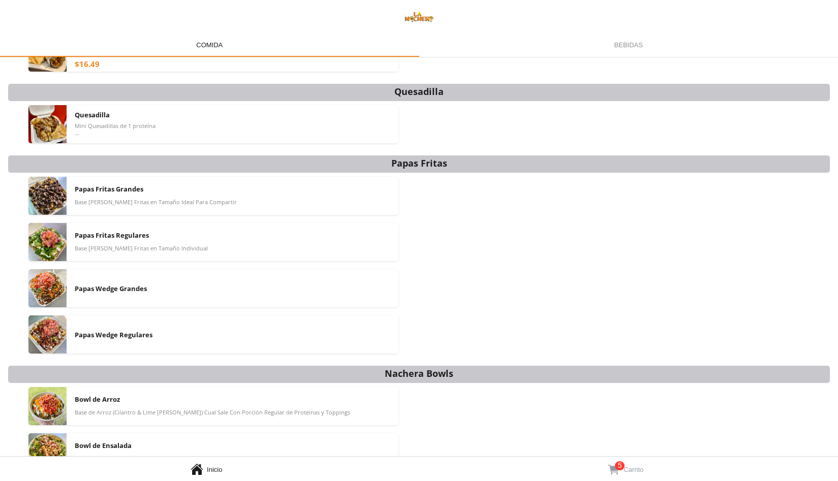
scroll to position [354, 0]
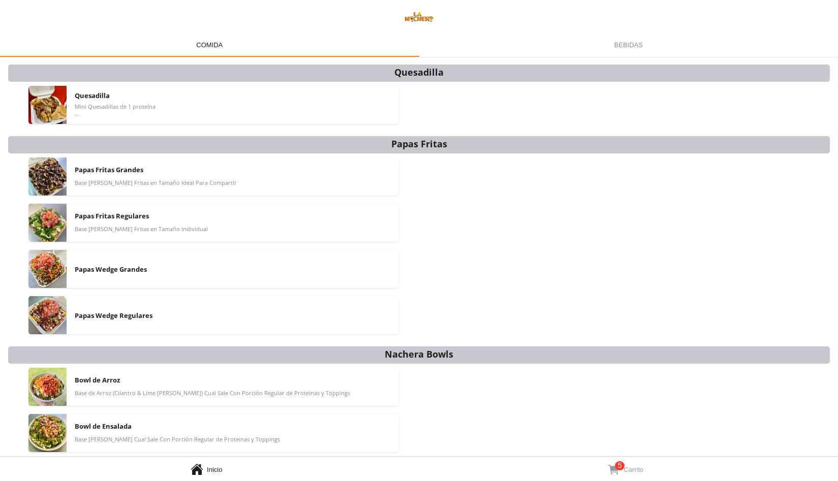
click at [612, 472] on span "" at bounding box center [613, 470] width 13 height 14
